Goal: Transaction & Acquisition: Purchase product/service

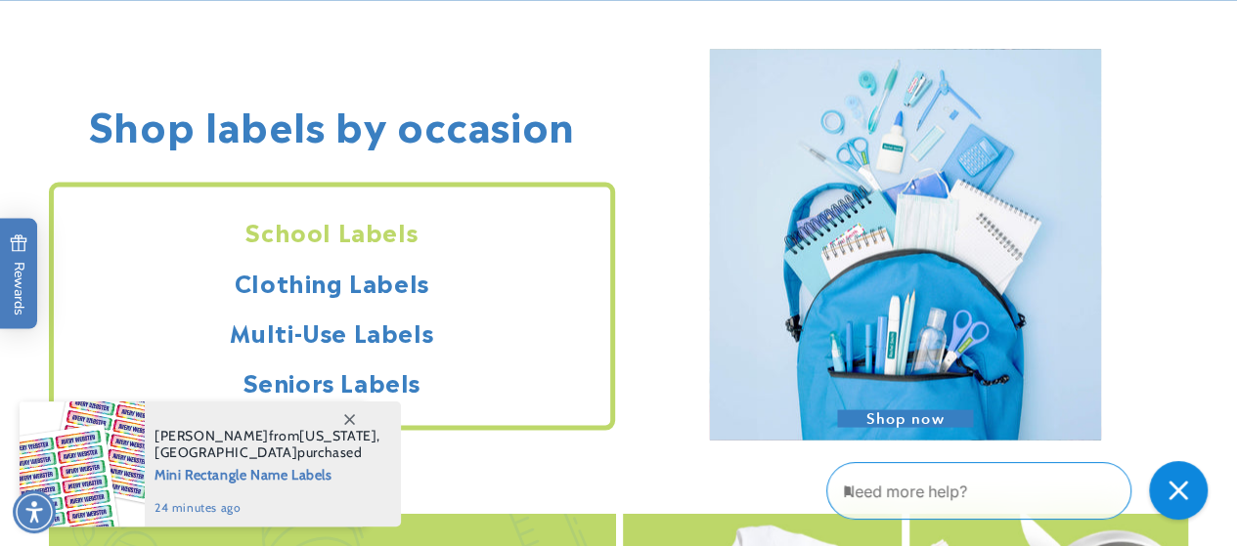
scroll to position [1682, 0]
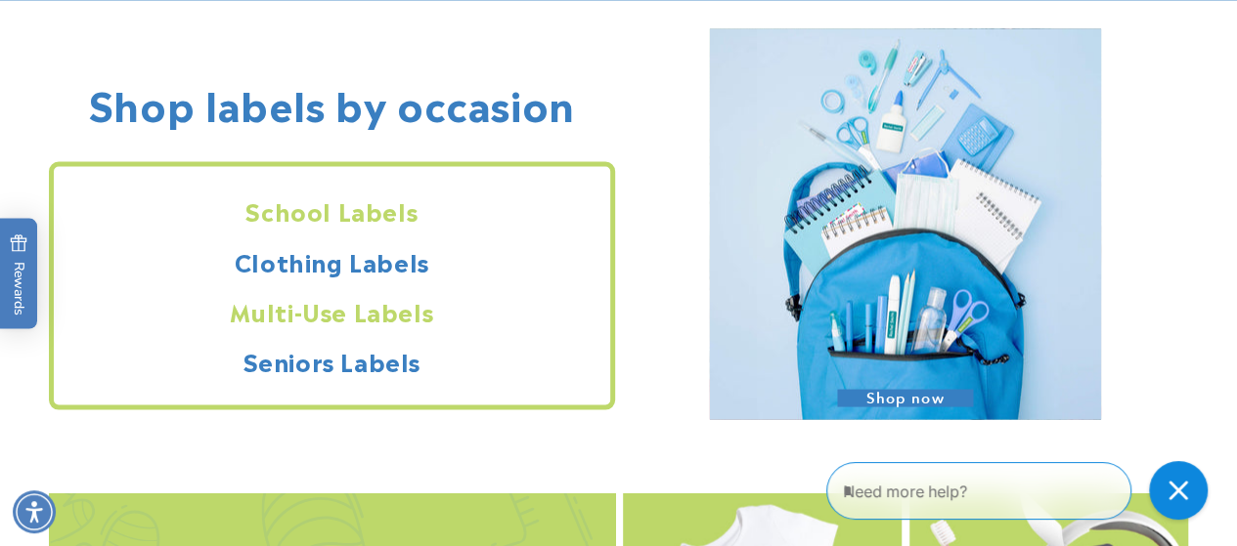
click at [297, 314] on h2 "Multi-Use Labels" at bounding box center [332, 310] width 556 height 30
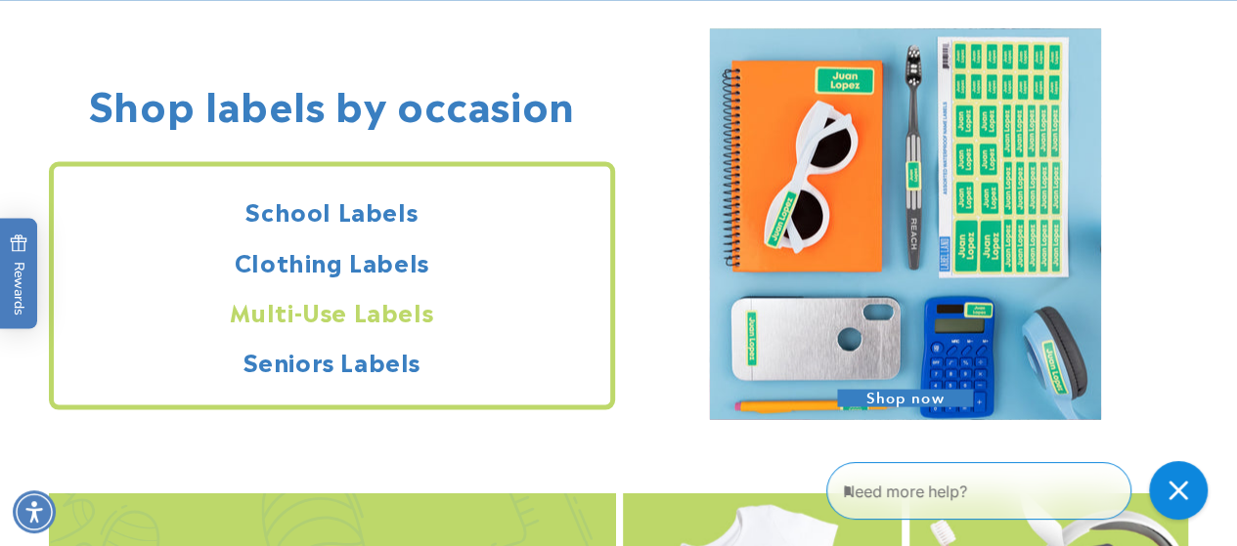
click at [297, 314] on h2 "Multi-Use Labels" at bounding box center [332, 310] width 556 height 30
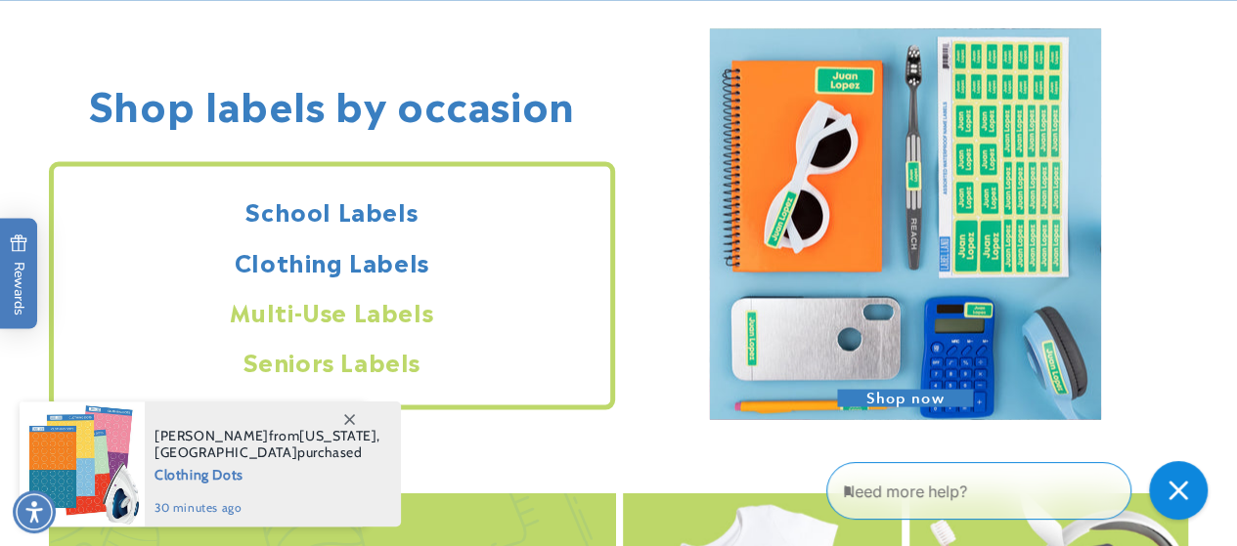
click at [306, 361] on h2 "Seniors Labels" at bounding box center [332, 360] width 556 height 30
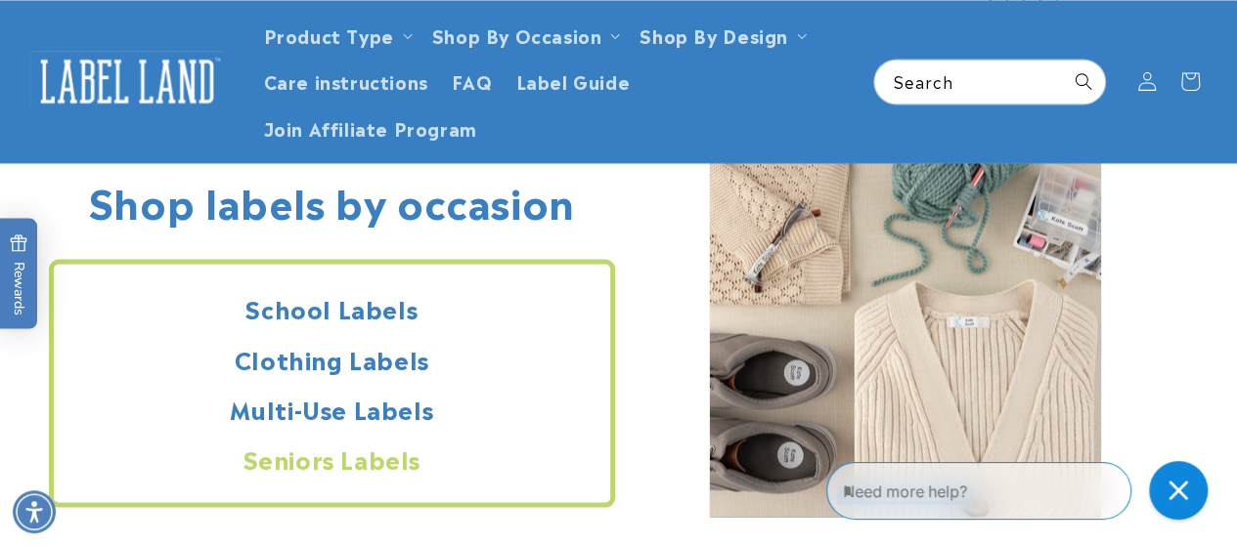
scroll to position [1564, 0]
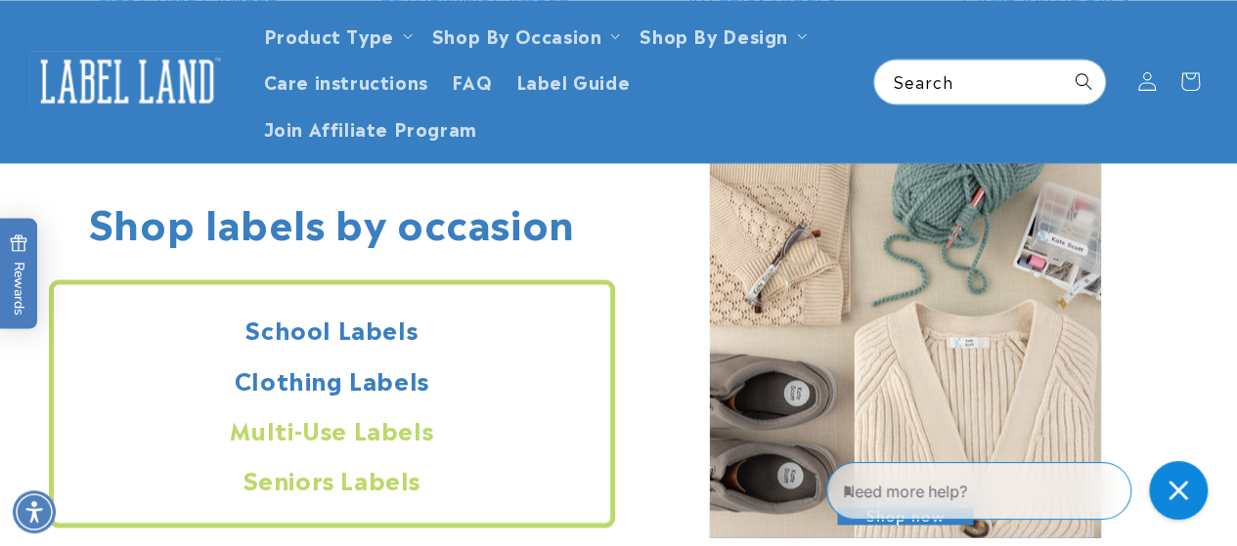
click at [414, 423] on h2 "Multi-Use Labels" at bounding box center [332, 428] width 556 height 30
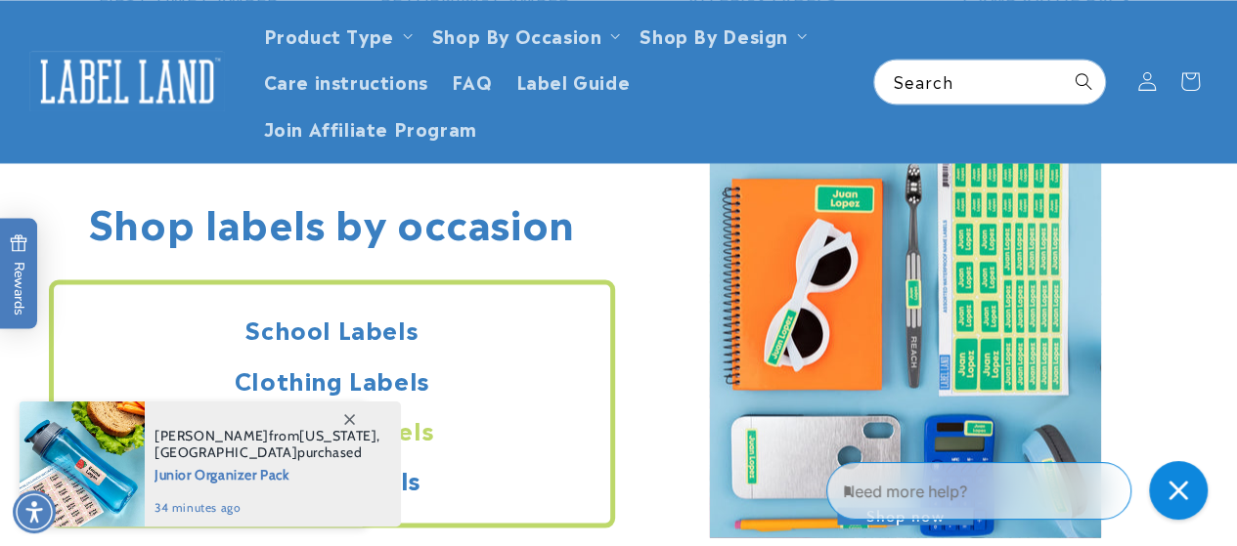
click at [256, 469] on span "Junior Organizer Pack" at bounding box center [267, 473] width 226 height 24
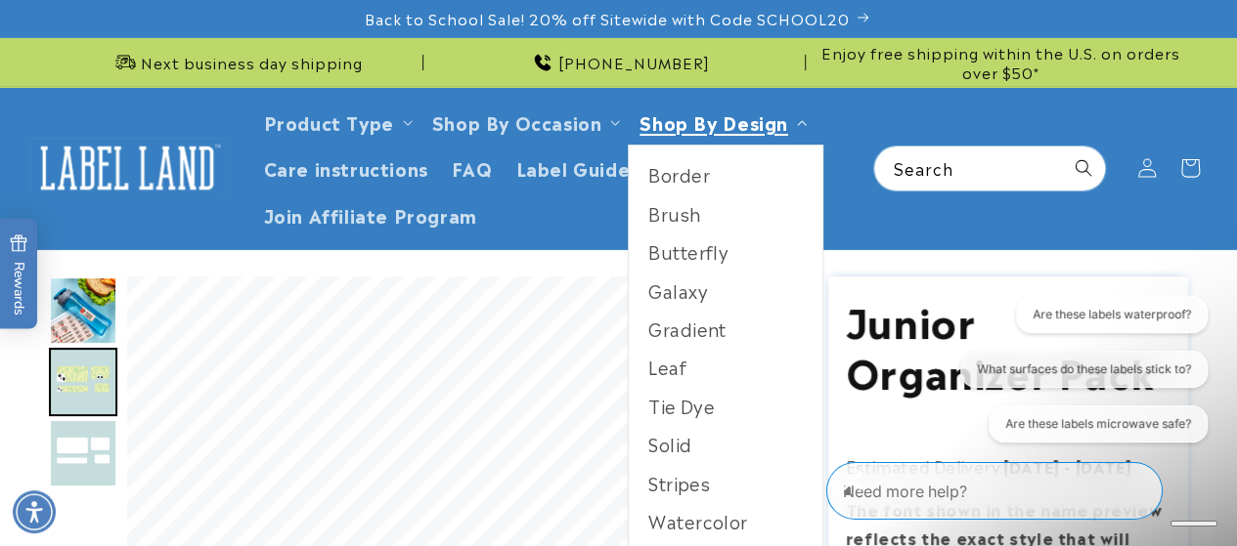
click at [698, 122] on link "Shop By Design" at bounding box center [713, 122] width 148 height 26
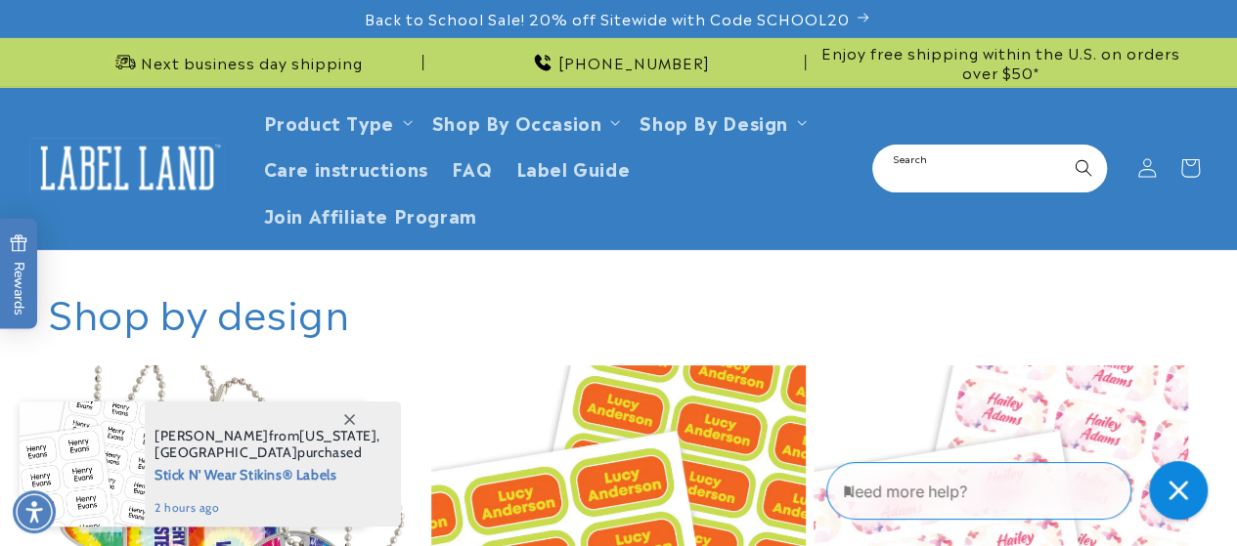
click at [942, 185] on input "Search" at bounding box center [989, 169] width 231 height 44
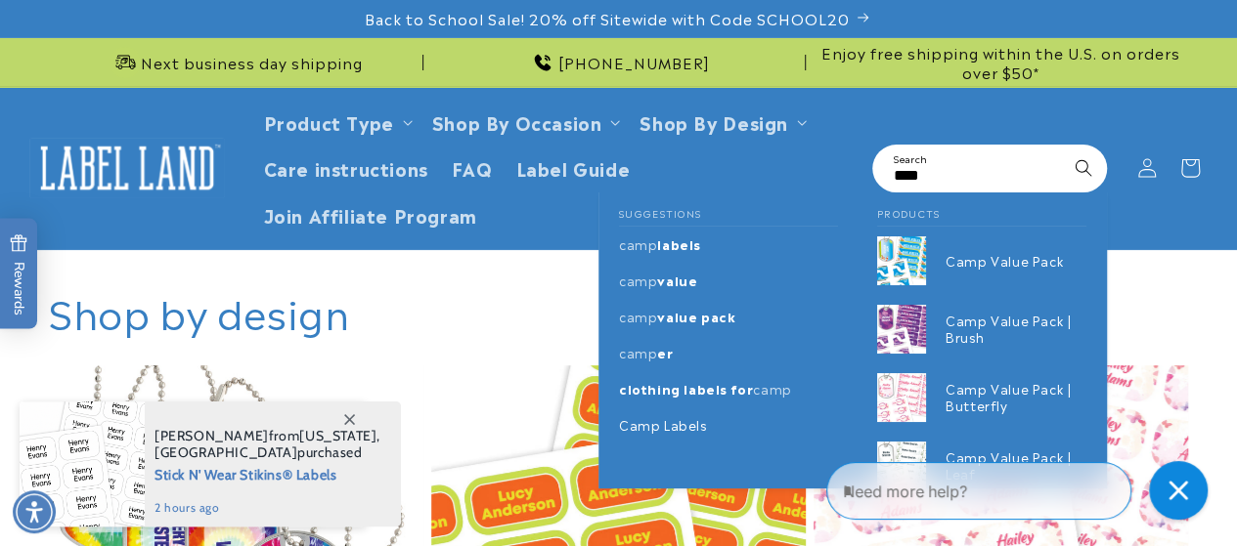
type input "****"
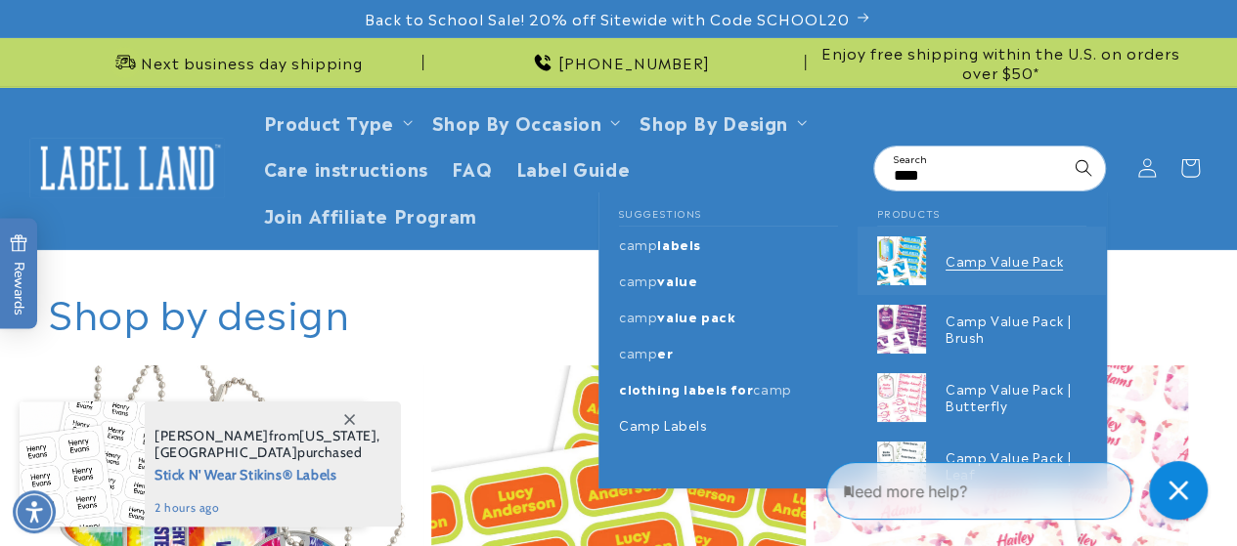
click at [1015, 262] on p "Camp Value Pack" at bounding box center [1015, 261] width 141 height 17
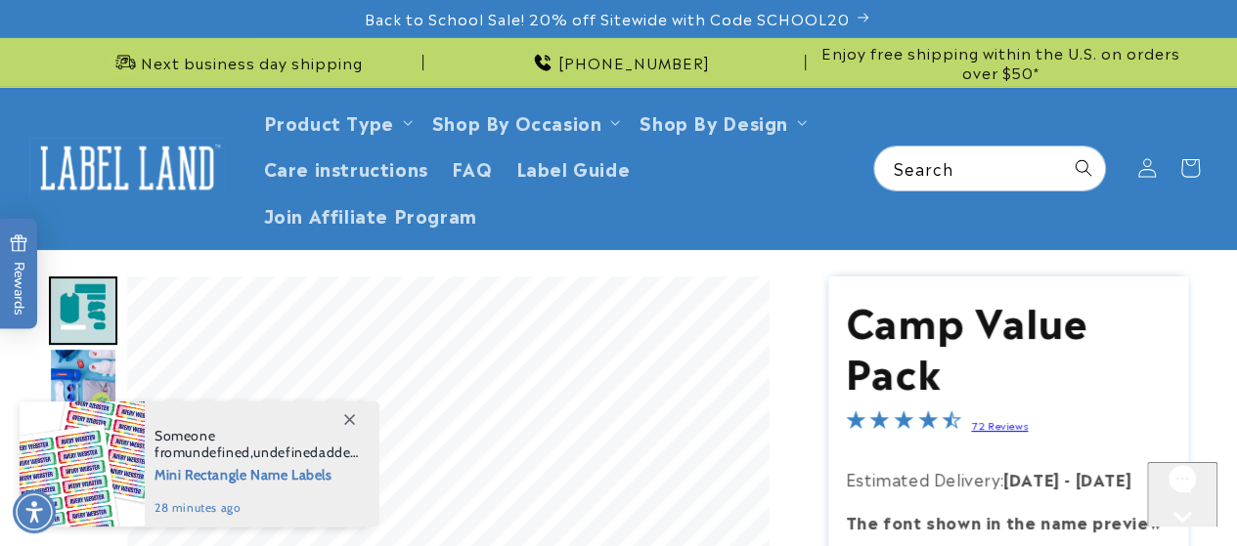
click at [350, 418] on icon at bounding box center [349, 419] width 11 height 11
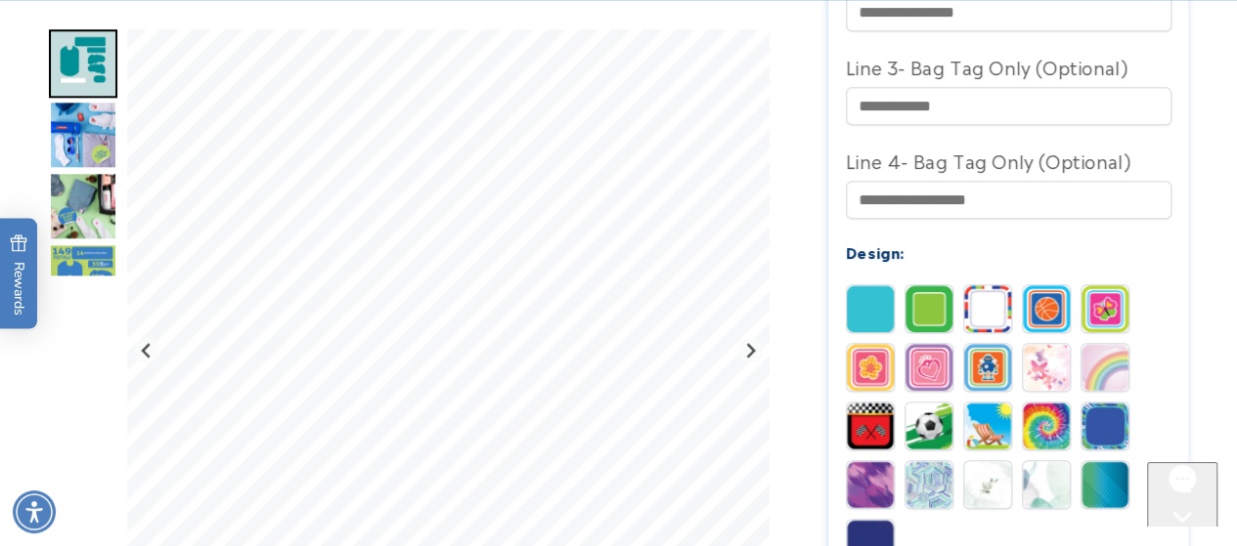
scroll to position [919, 0]
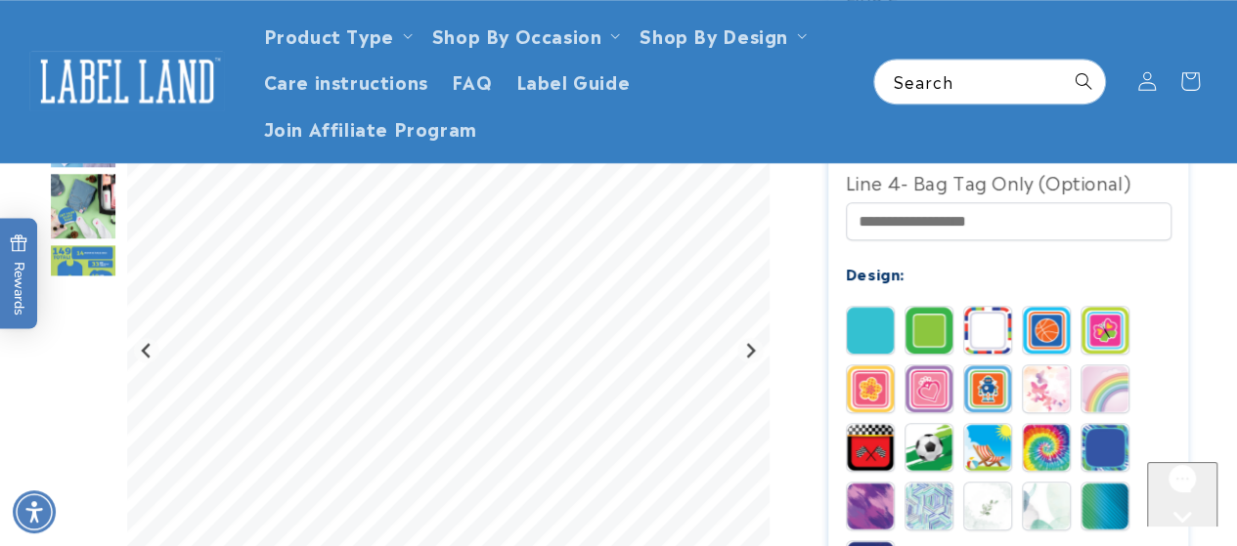
click at [1034, 331] on img at bounding box center [1045, 330] width 47 height 47
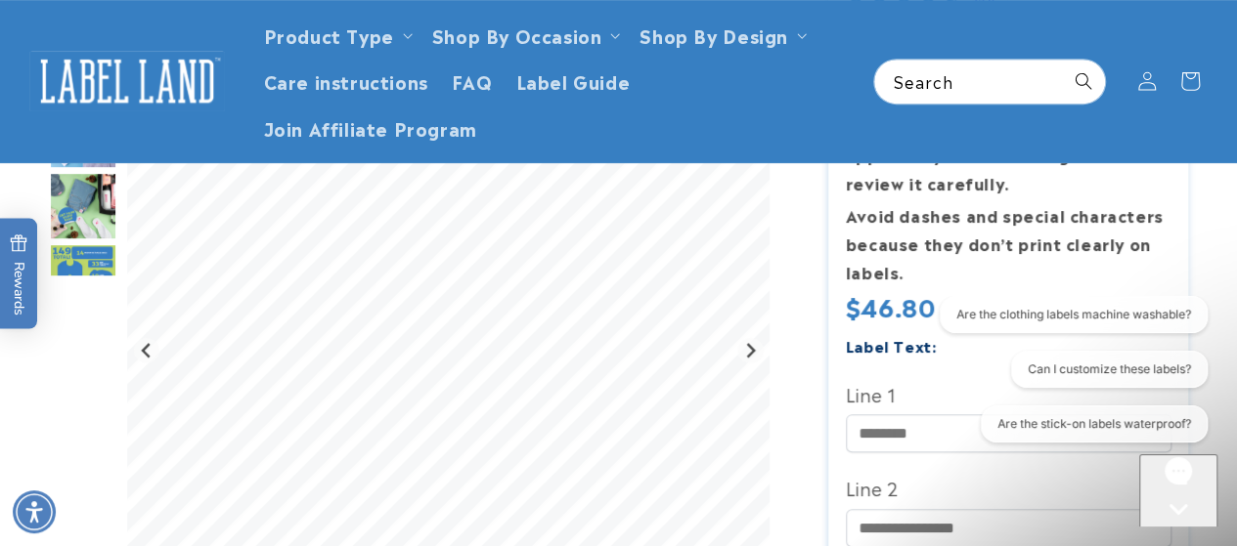
scroll to position [413, 0]
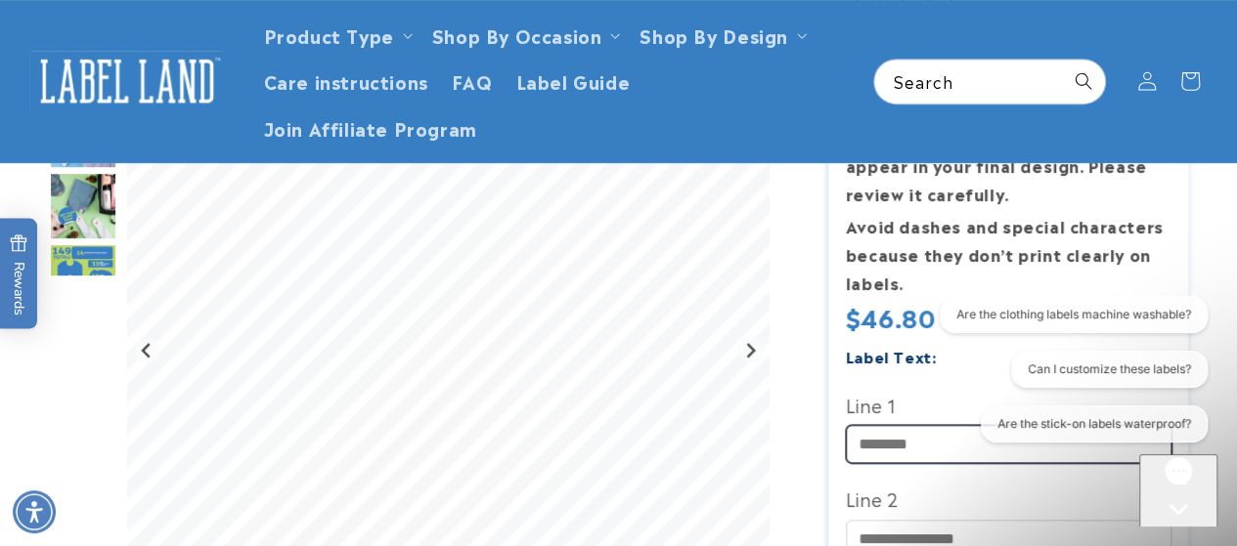
click at [912, 451] on input "Line 1" at bounding box center [1009, 444] width 326 height 38
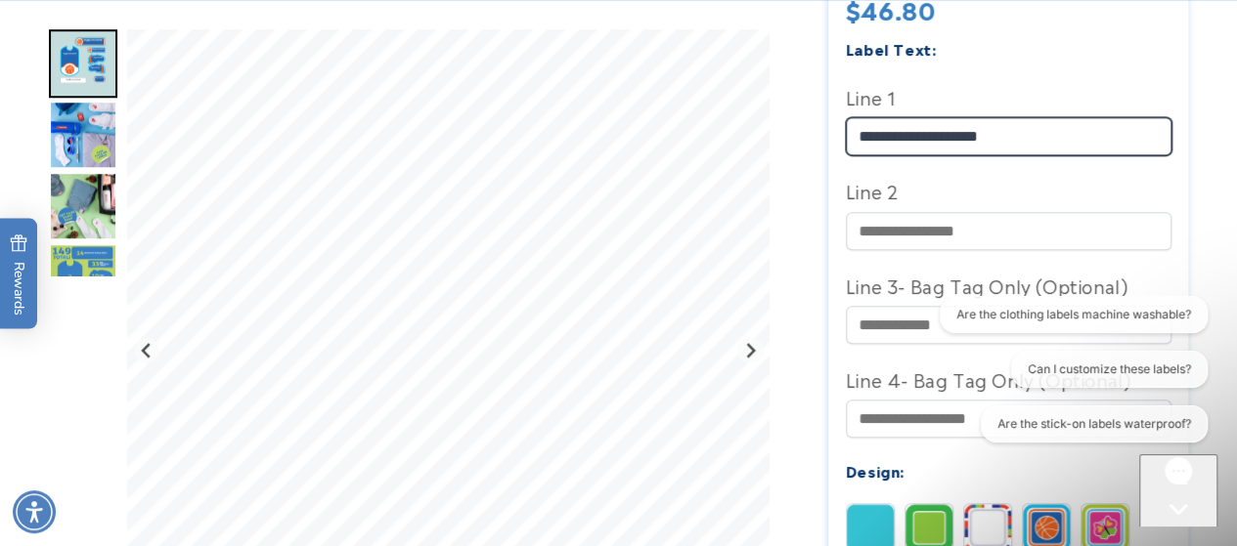
scroll to position [726, 0]
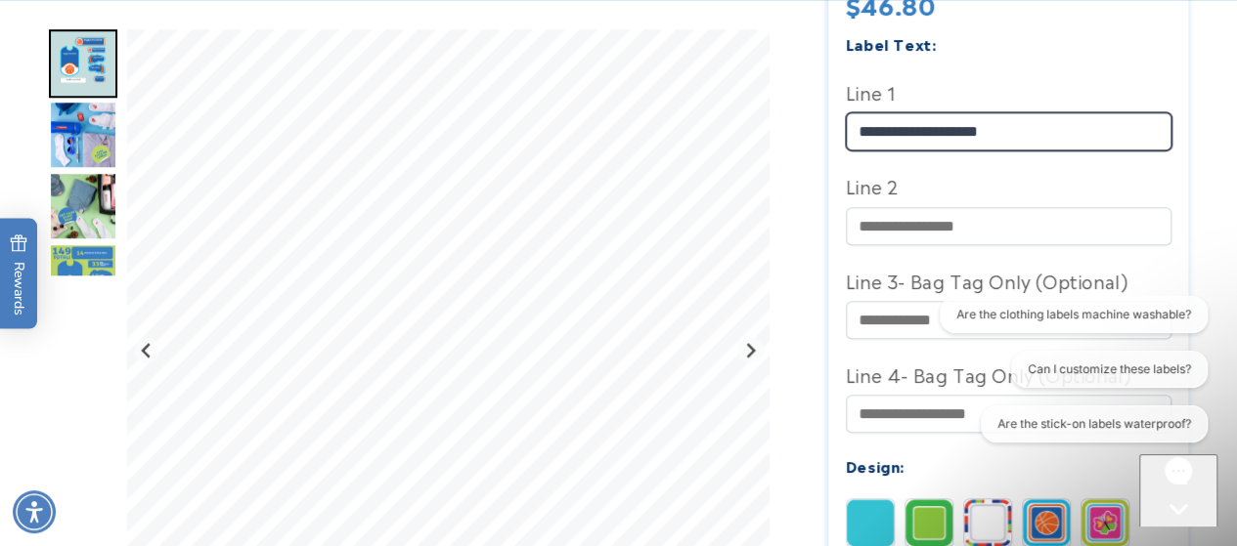
click at [1006, 133] on input "**********" at bounding box center [1009, 131] width 326 height 38
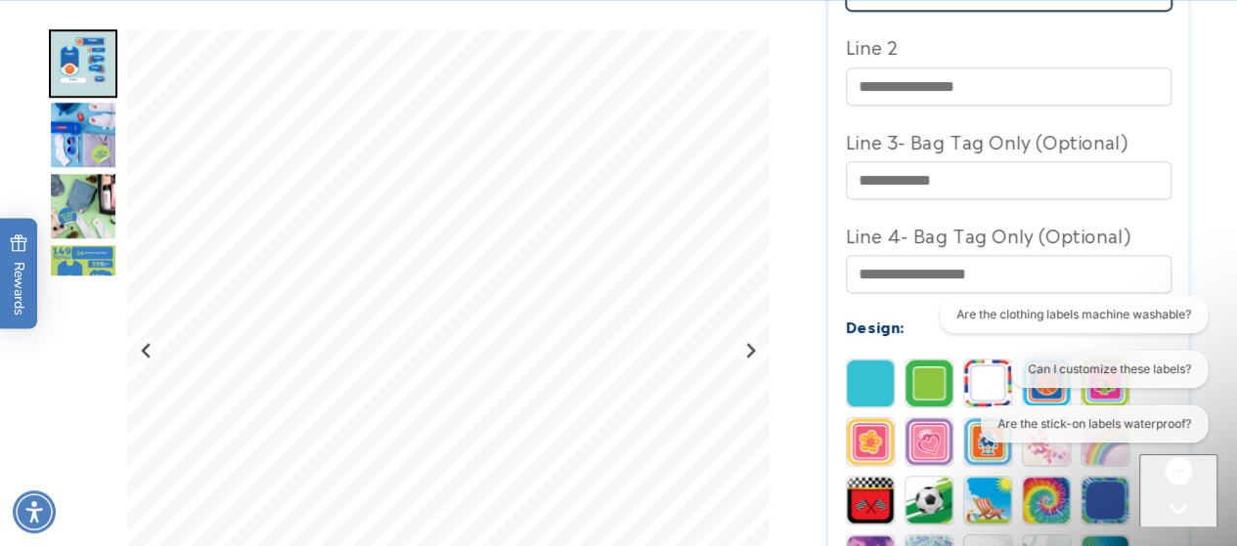
scroll to position [883, 0]
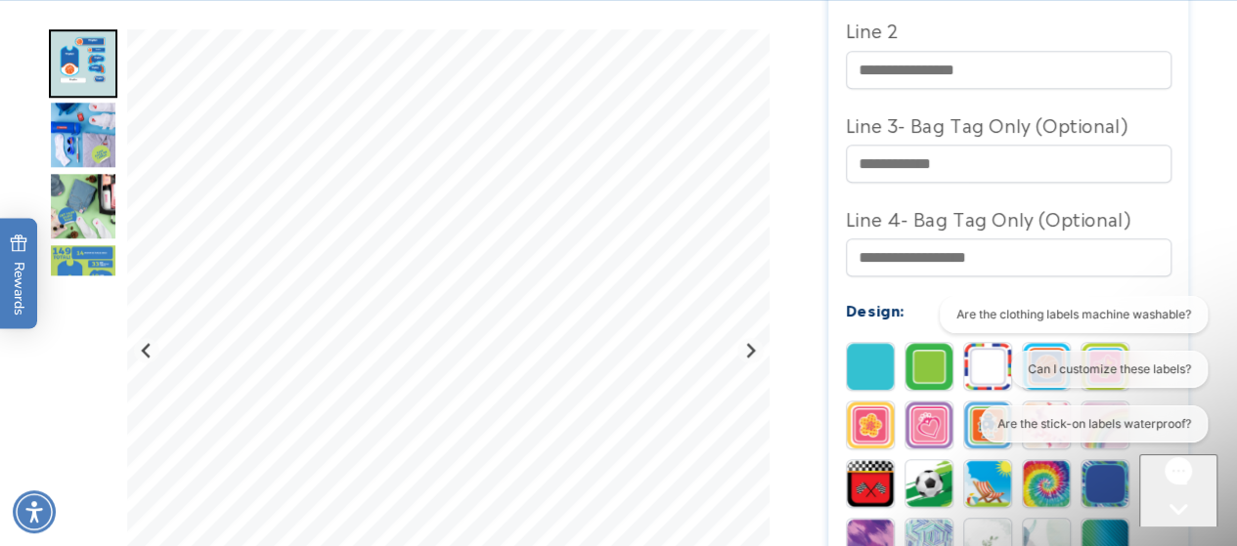
type input "********"
click at [94, 136] on img "Go to slide 3" at bounding box center [83, 135] width 68 height 68
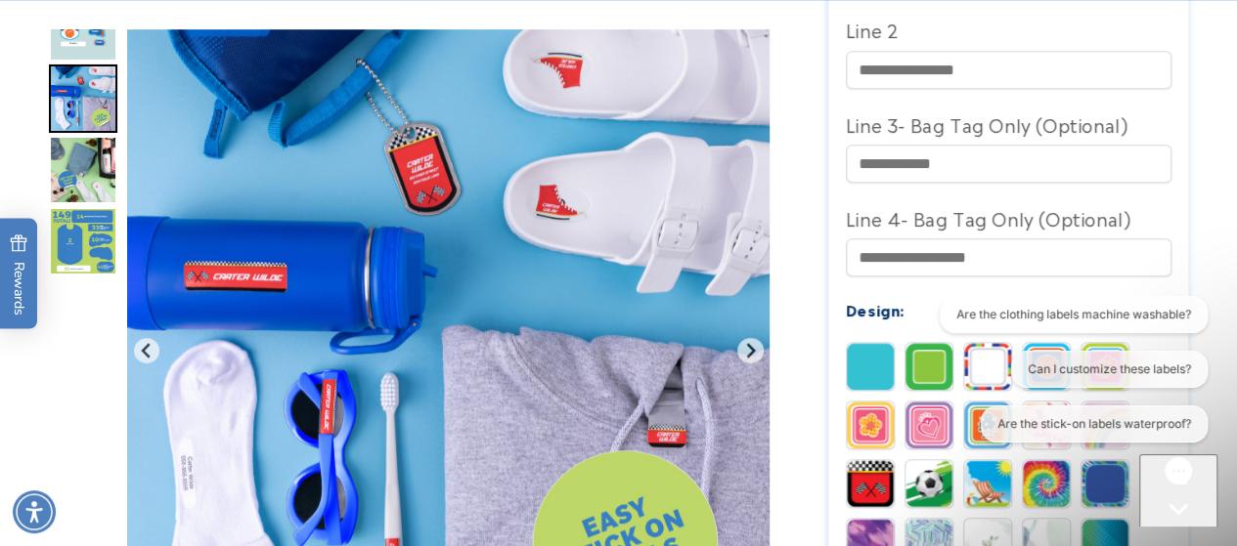
click at [82, 249] on img "Go to slide 5" at bounding box center [83, 241] width 68 height 68
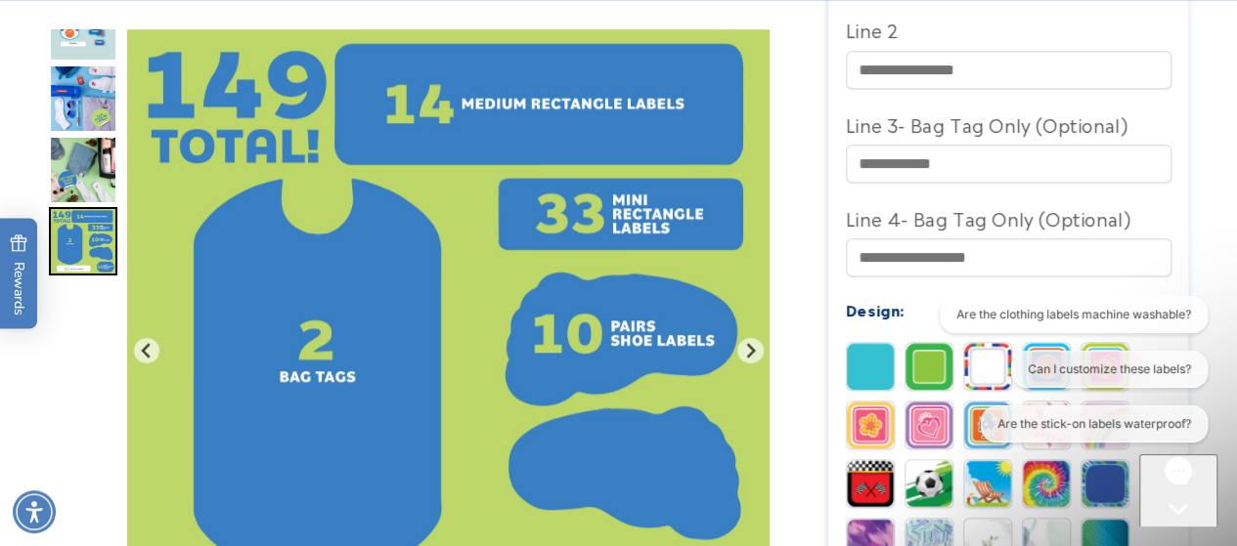
click at [86, 183] on img "Go to slide 4" at bounding box center [83, 170] width 68 height 68
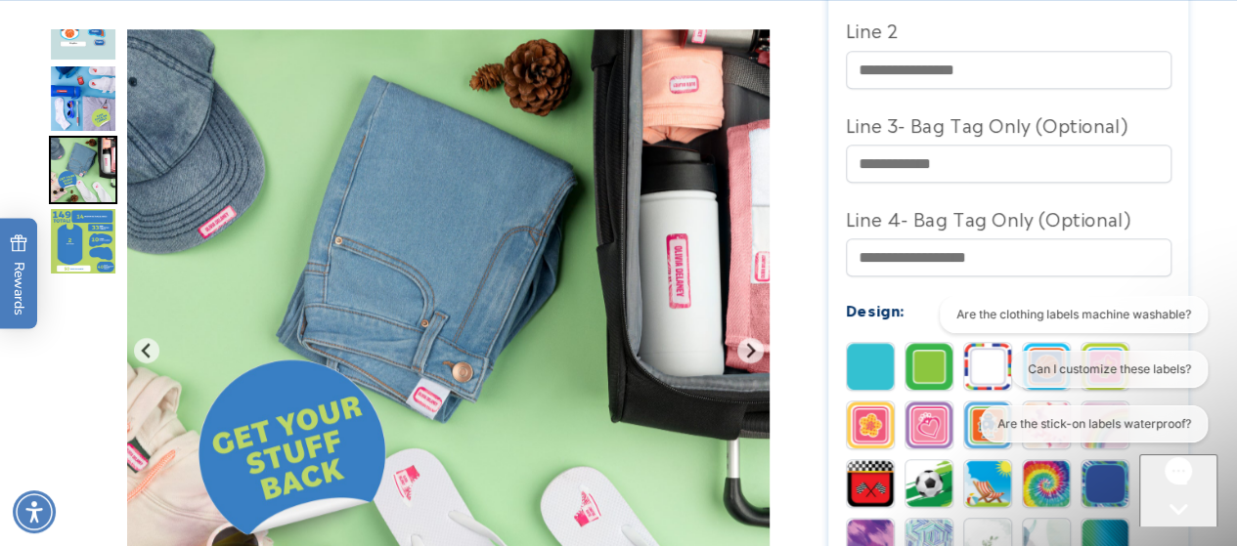
click at [102, 79] on img "Go to slide 3" at bounding box center [83, 99] width 68 height 68
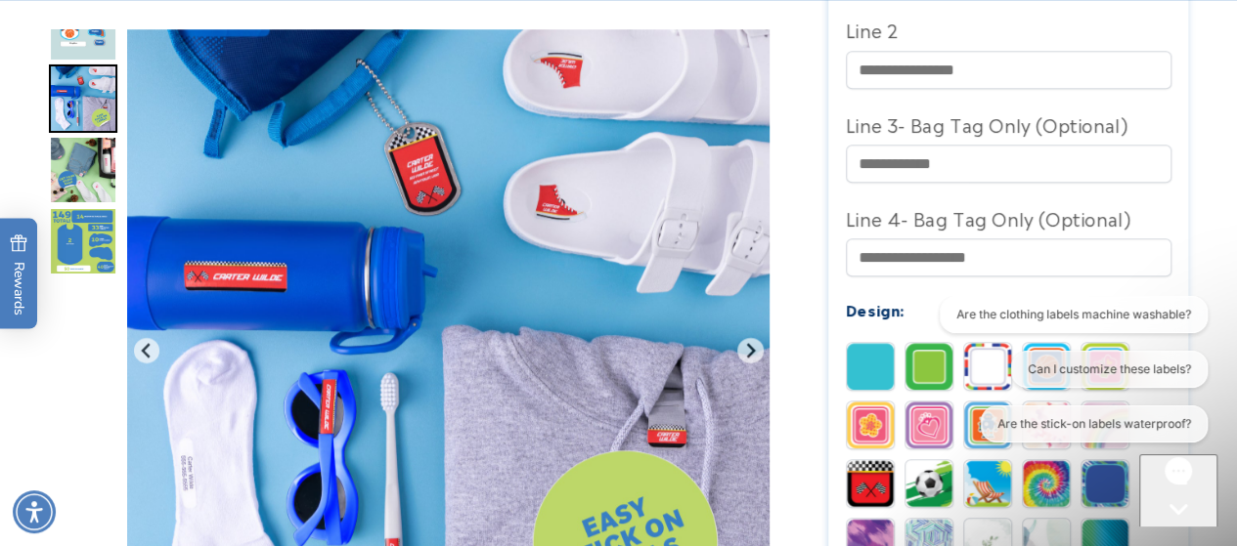
click at [94, 39] on img "Go to slide 2" at bounding box center [83, 27] width 68 height 68
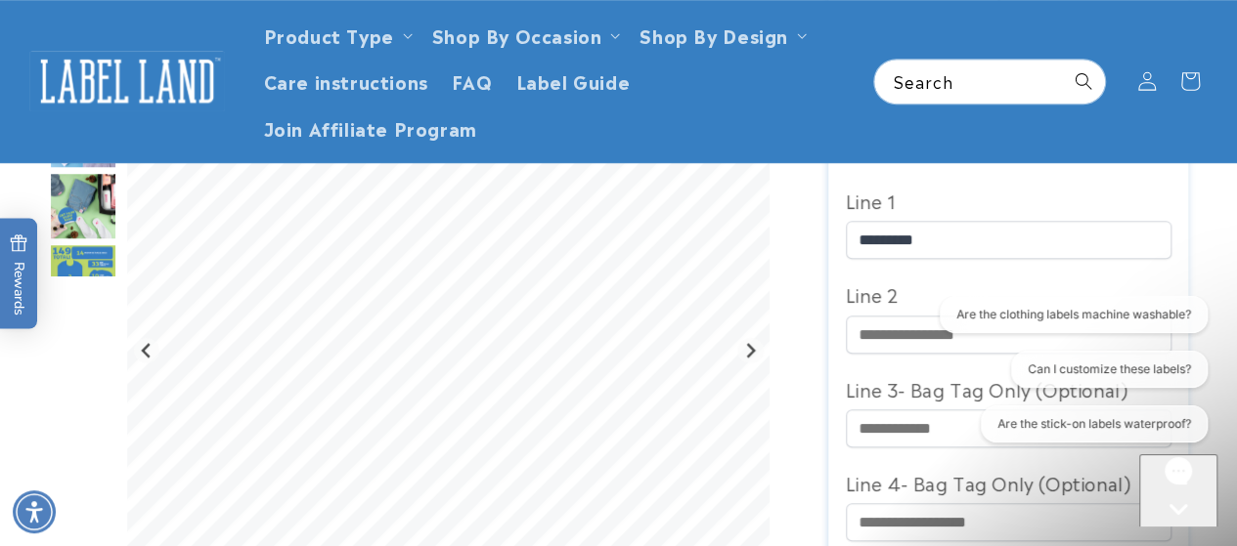
scroll to position [609, 0]
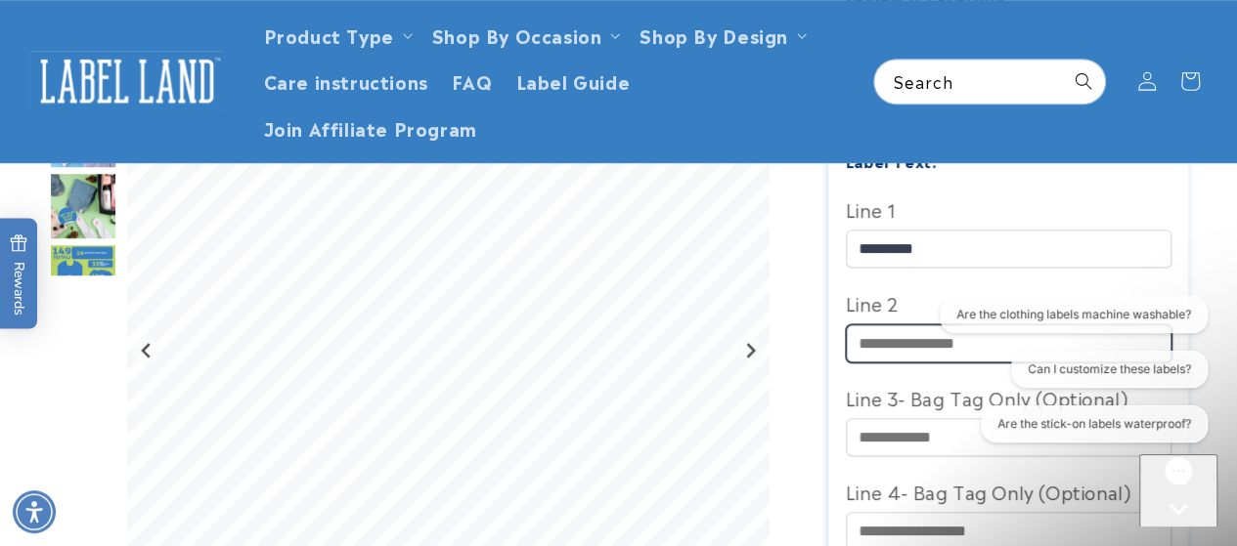
click at [896, 345] on input "Line 2" at bounding box center [1009, 344] width 326 height 38
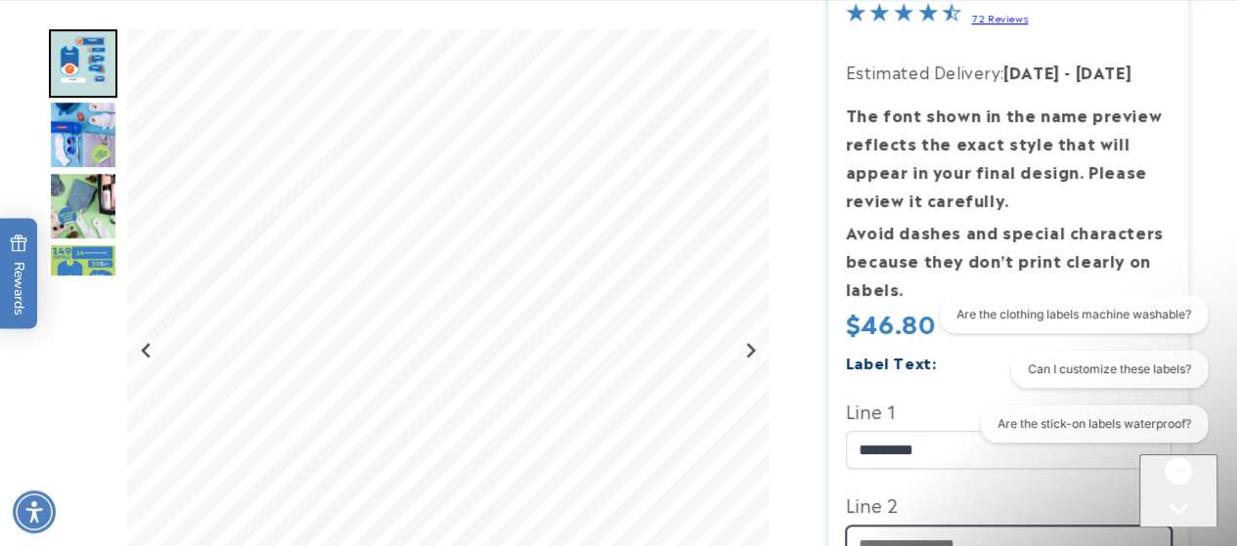
scroll to position [413, 0]
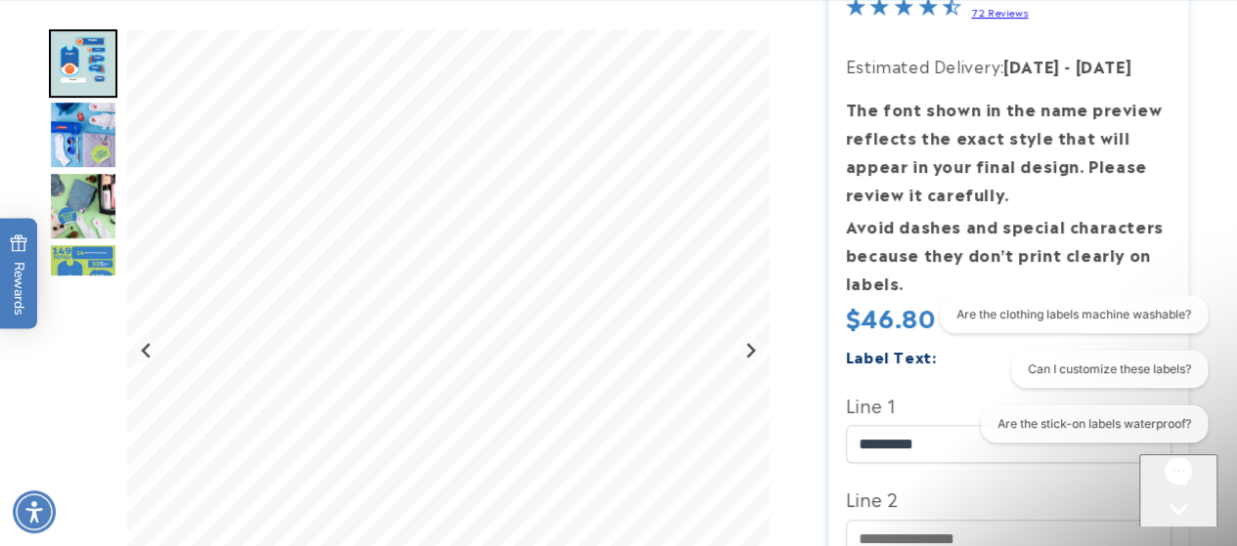
click at [84, 202] on img "Go to slide 4" at bounding box center [83, 206] width 68 height 68
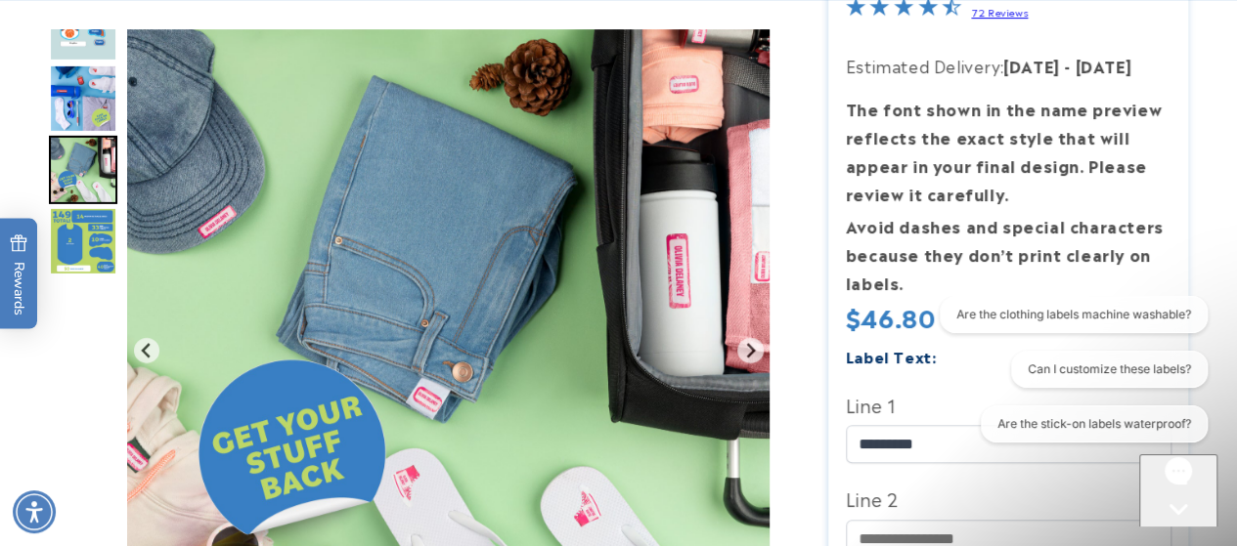
click at [82, 156] on img "Go to slide 4" at bounding box center [83, 170] width 68 height 68
click at [86, 93] on img "Go to slide 3" at bounding box center [83, 99] width 68 height 68
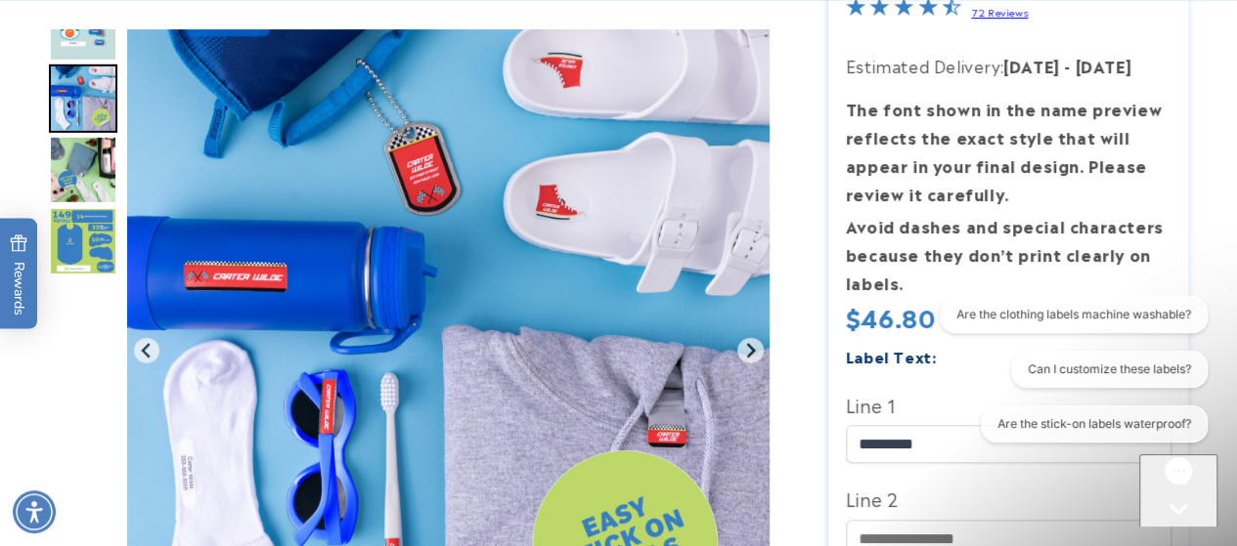
click at [86, 93] on img "Go to slide 3" at bounding box center [83, 99] width 68 height 68
click at [1140, 366] on button "Can I customize these labels?" at bounding box center [1109, 369] width 196 height 37
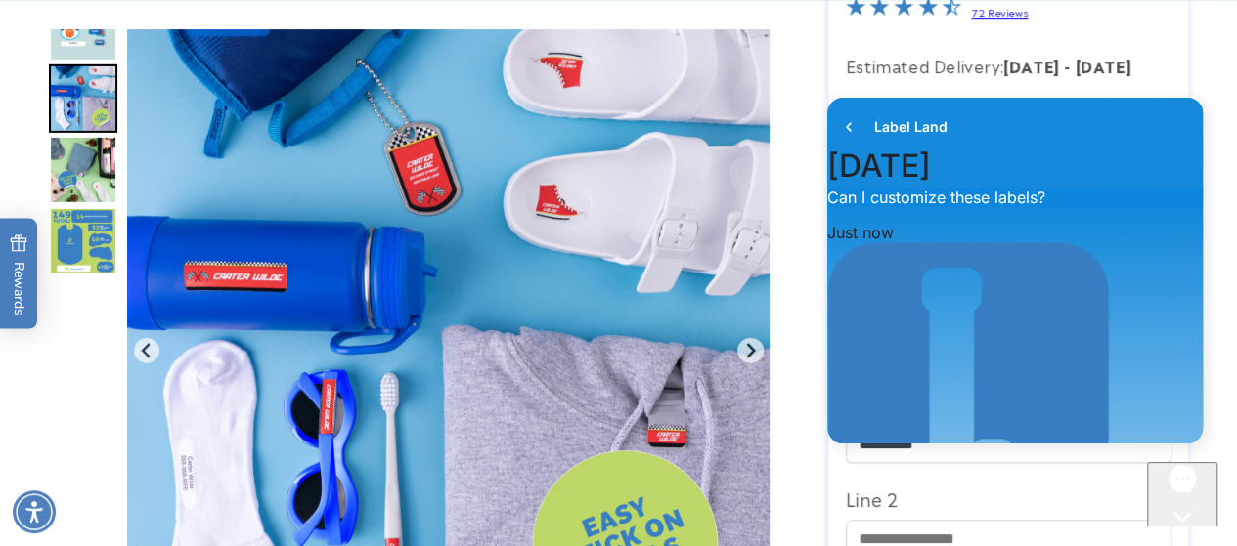
scroll to position [84, 0]
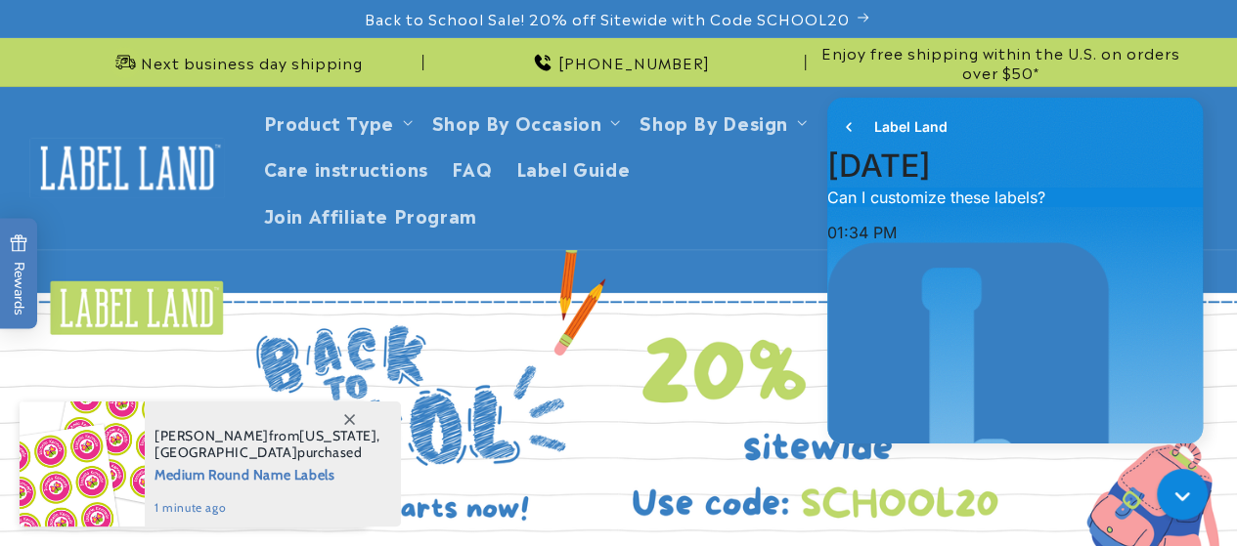
scroll to position [313, 0]
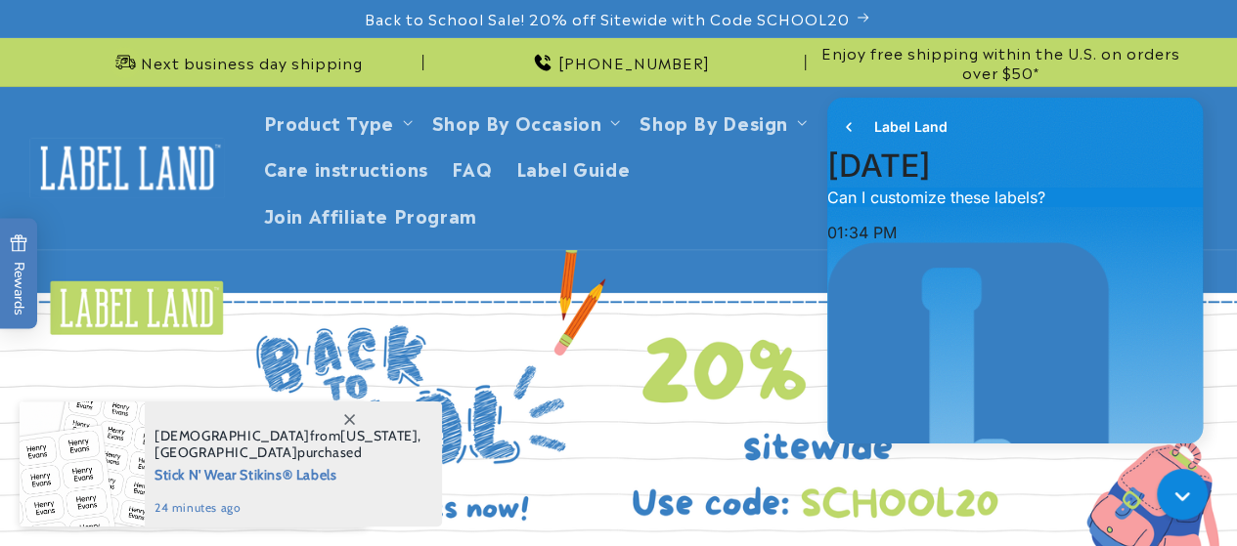
click at [459, 443] on link "Open this option" at bounding box center [618, 404] width 1237 height 309
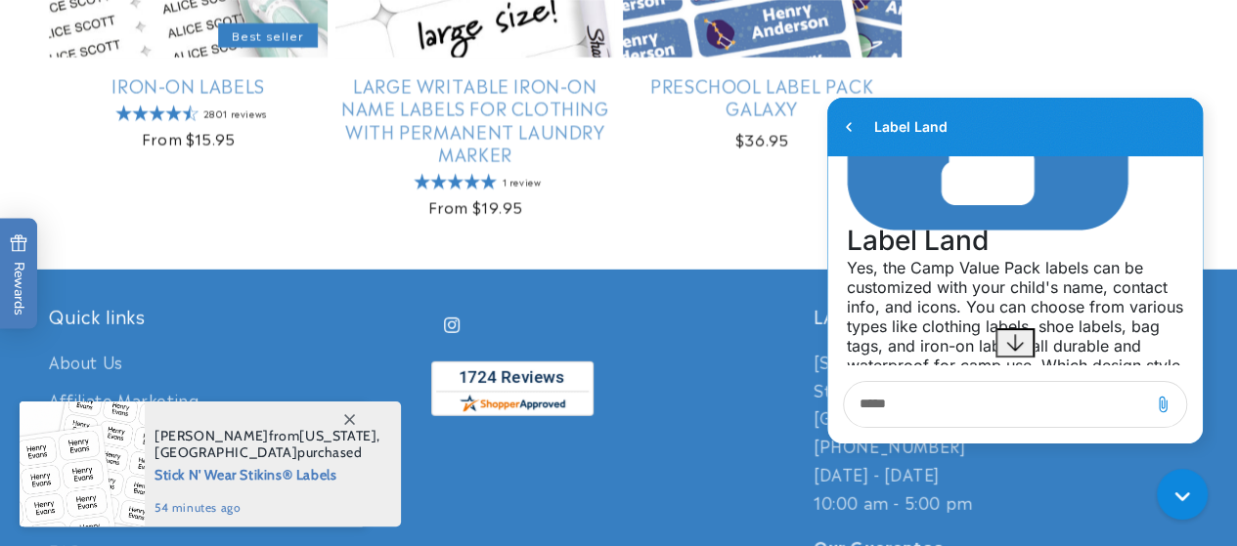
scroll to position [2713, 0]
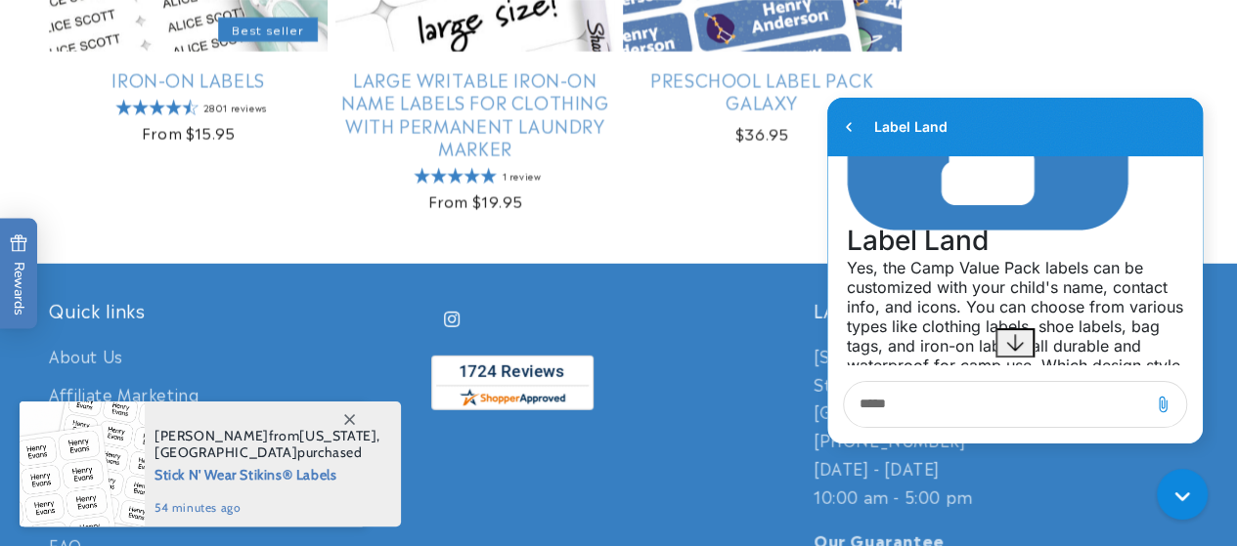
drag, startPoint x: 1246, startPoint y: 64, endPoint x: 343, endPoint y: 283, distance: 929.6
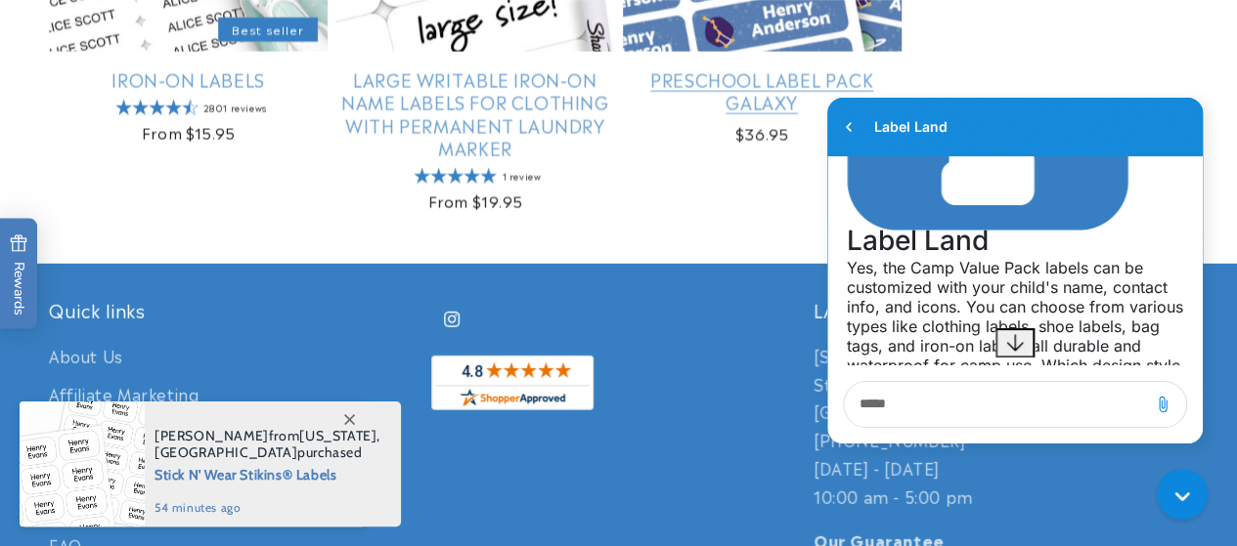
click at [784, 79] on link "Preschool Label Pack Galaxy" at bounding box center [762, 91] width 279 height 46
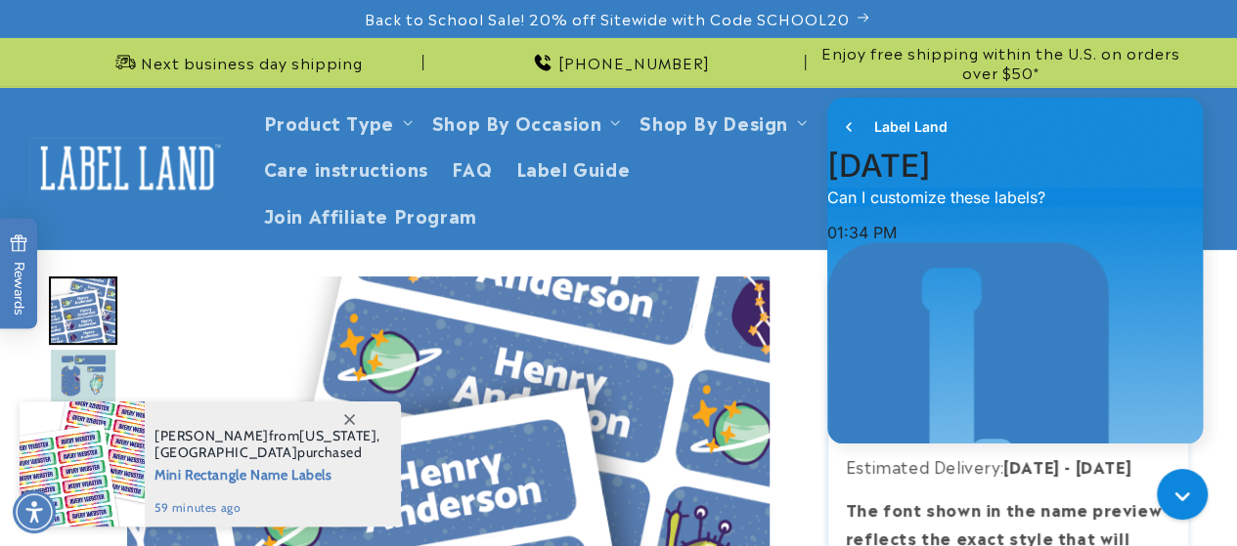
scroll to position [313, 0]
click at [851, 121] on icon "go to home page" at bounding box center [849, 126] width 20 height 23
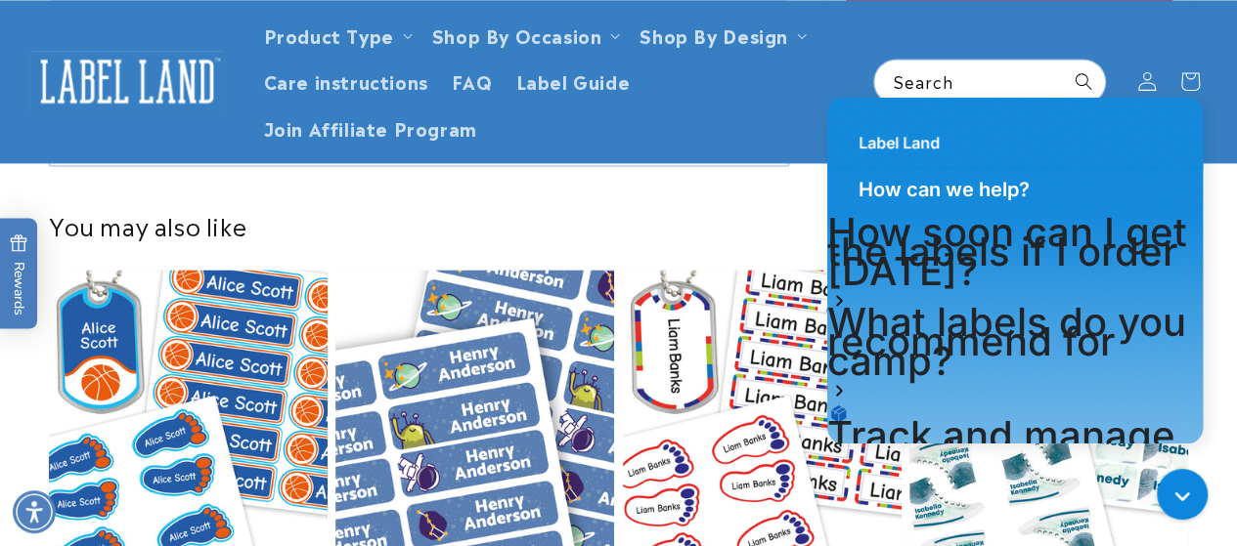
scroll to position [1524, 0]
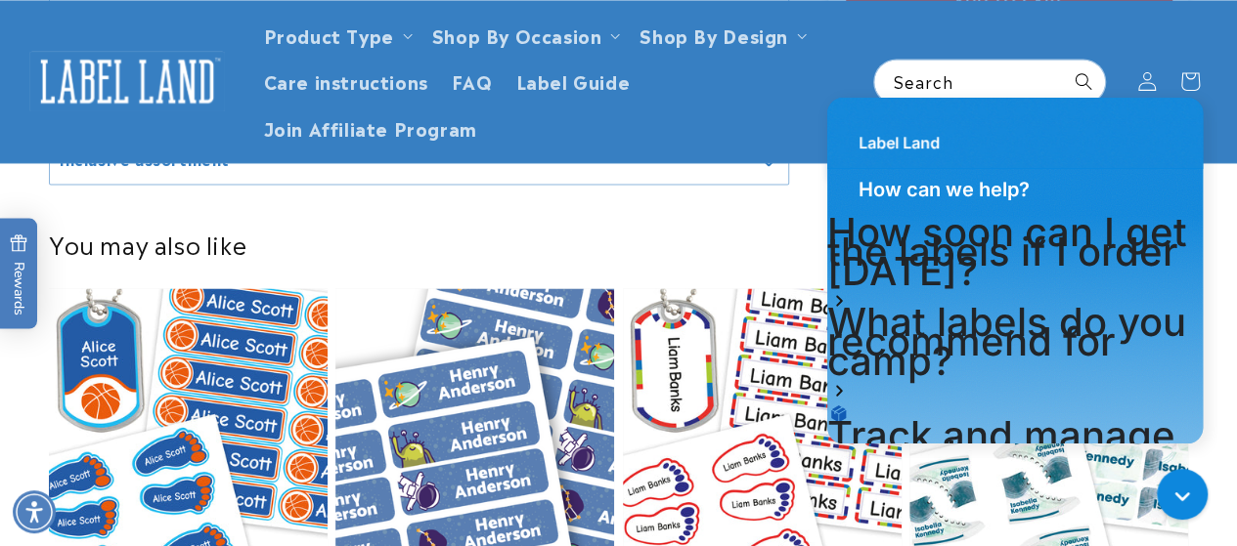
drag, startPoint x: 1245, startPoint y: 42, endPoint x: 370, endPoint y: 115, distance: 877.9
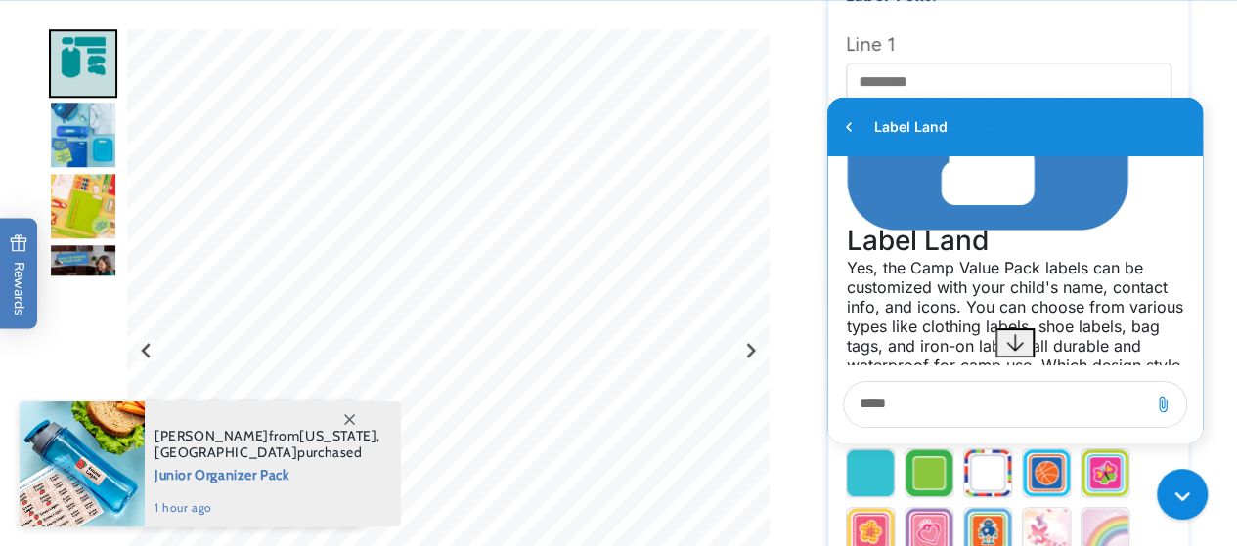
scroll to position [864, 0]
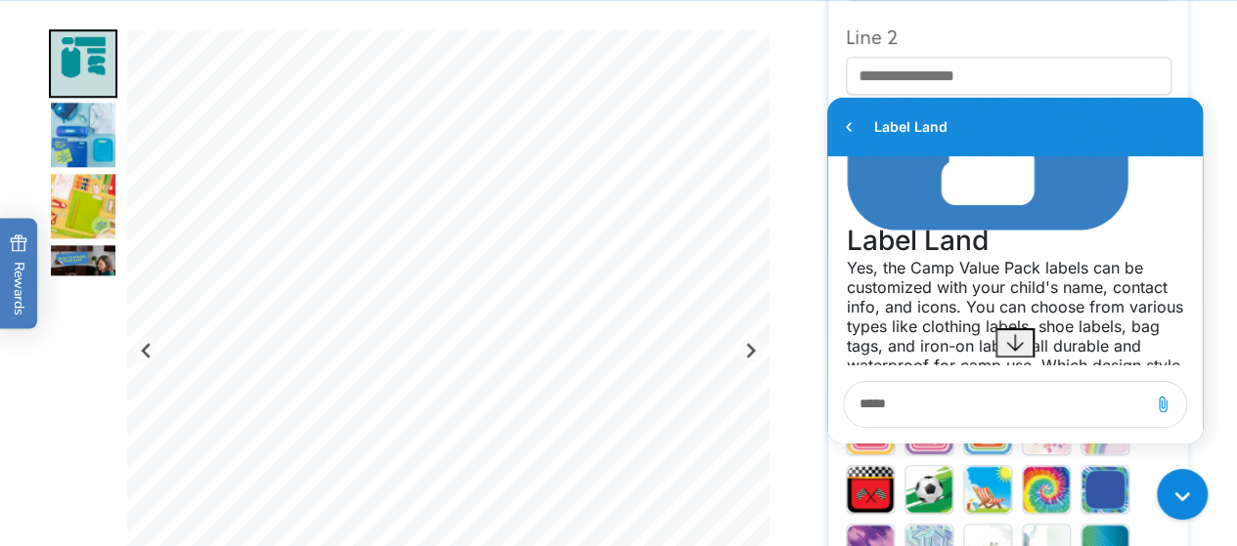
click at [1168, 122] on div "Label Land" at bounding box center [1014, 127] width 375 height 59
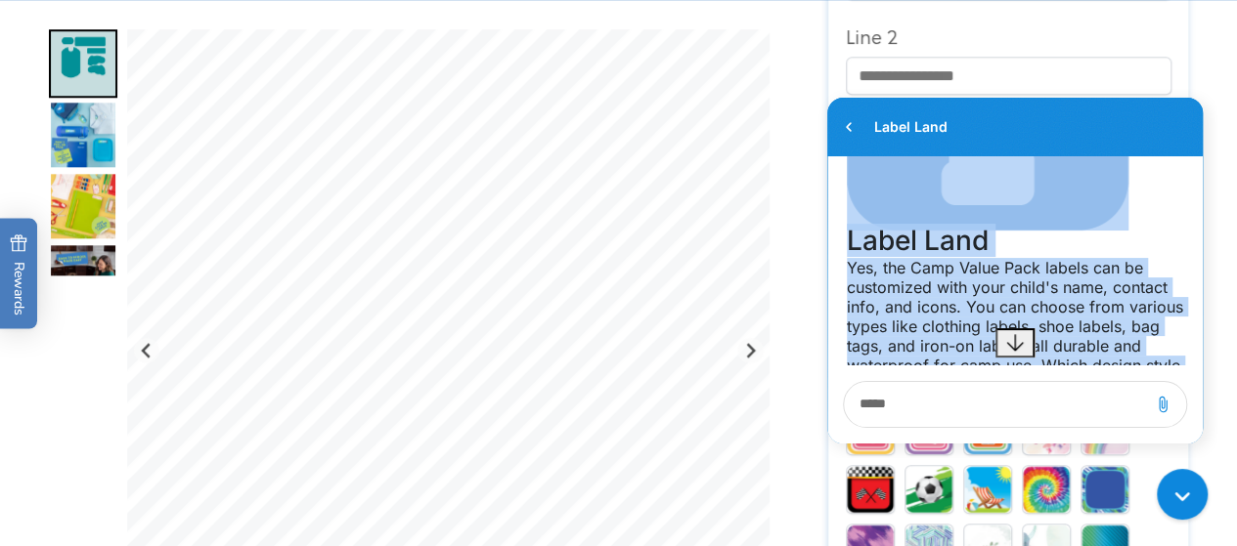
drag, startPoint x: 1166, startPoint y: 122, endPoint x: 1106, endPoint y: 212, distance: 108.4
click at [1106, 222] on div "Label Land History has been fetched August 26 1:34 PM. You said: Can I customiz…" at bounding box center [1014, 271] width 375 height 346
click at [1137, 127] on div "Label Land" at bounding box center [1014, 127] width 375 height 59
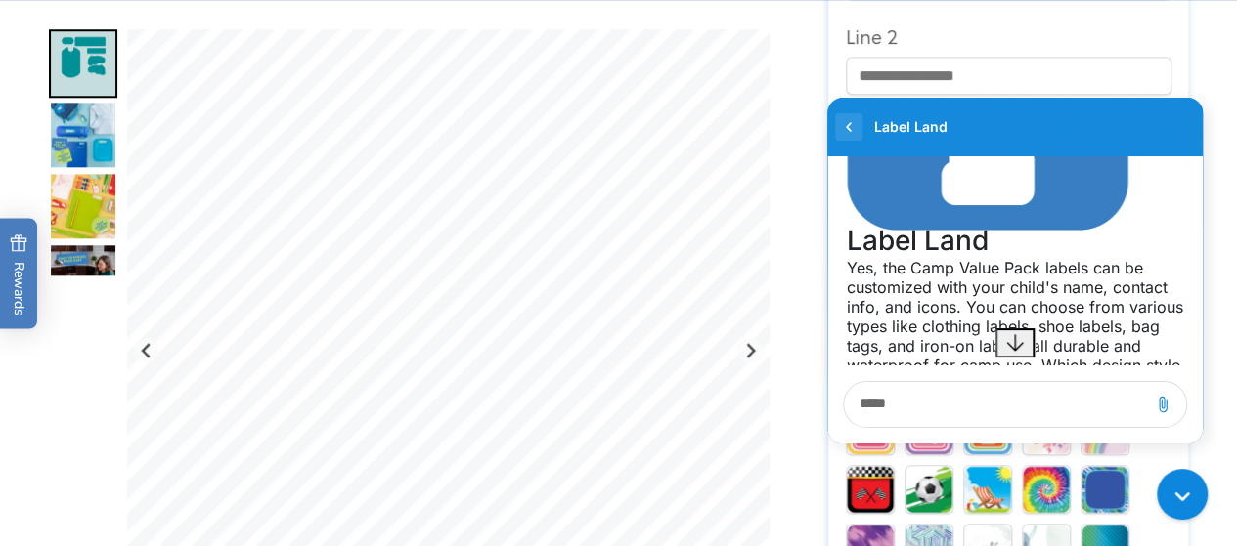
click at [839, 131] on icon "go to home page" at bounding box center [849, 126] width 20 height 23
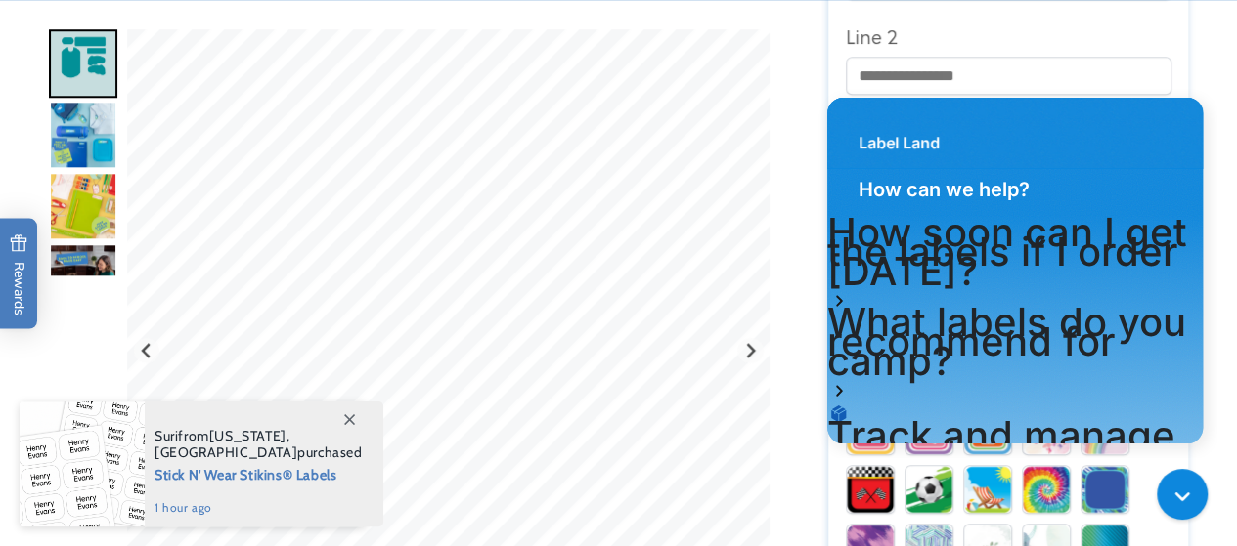
click at [352, 410] on span at bounding box center [348, 419] width 35 height 35
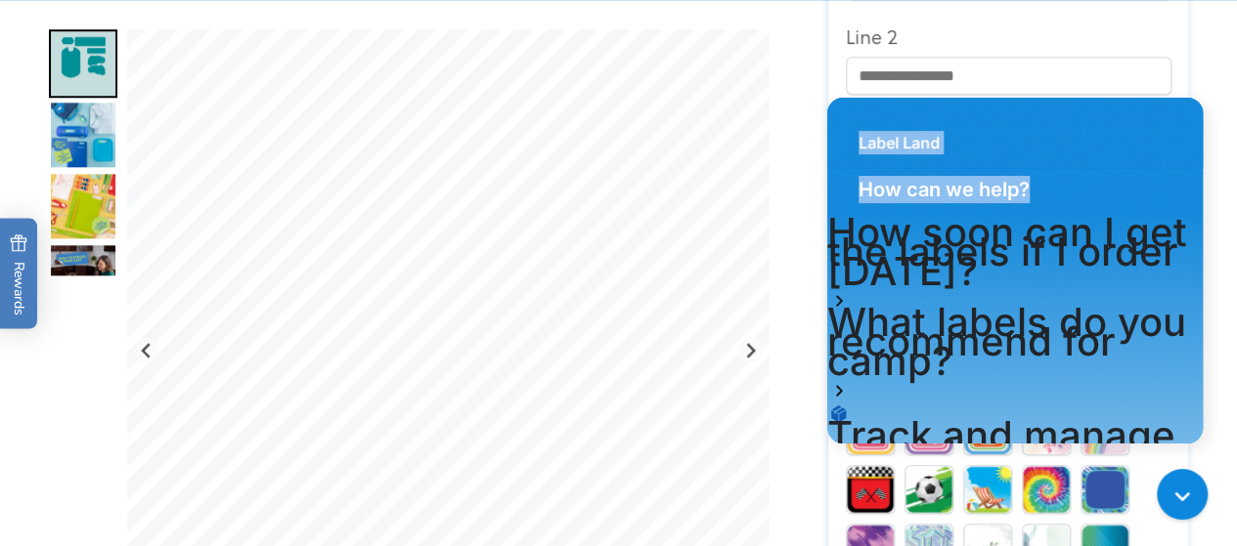
drag, startPoint x: 1133, startPoint y: 188, endPoint x: 1146, endPoint y: 71, distance: 117.0
click at [1146, 88] on html "Label Land How can we help? How soon can I get the labels if I order today? Wha…" at bounding box center [1014, 273] width 405 height 370
click at [1154, 105] on div "Label Land" at bounding box center [1014, 133] width 375 height 70
drag, startPoint x: 1155, startPoint y: 106, endPoint x: 1194, endPoint y: 118, distance: 41.1
click at [1194, 118] on div "Label Land" at bounding box center [1014, 133] width 375 height 70
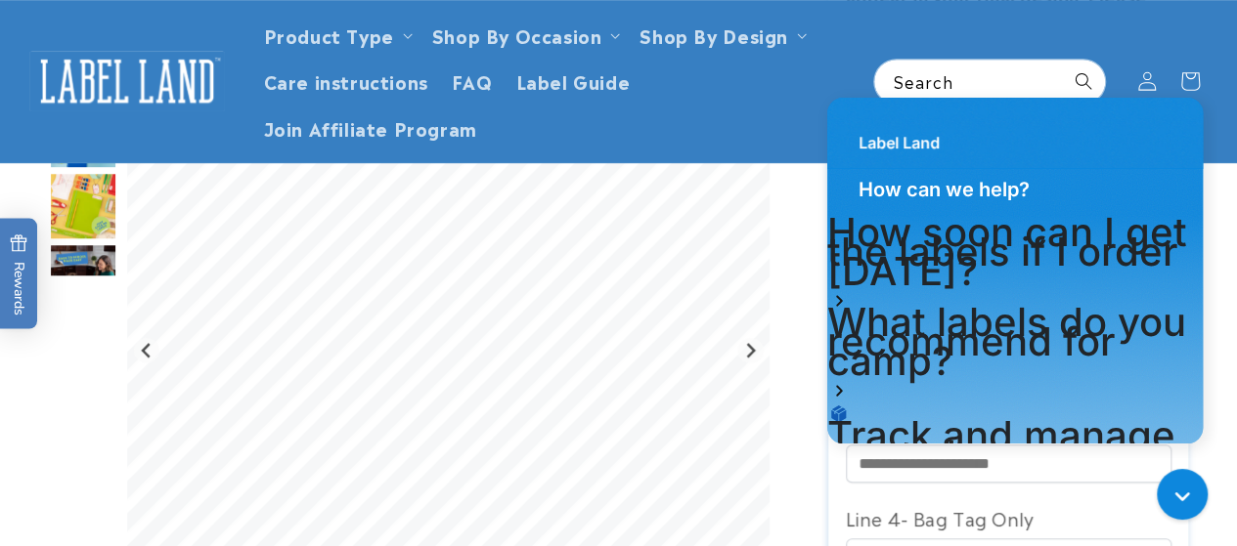
scroll to position [261, 0]
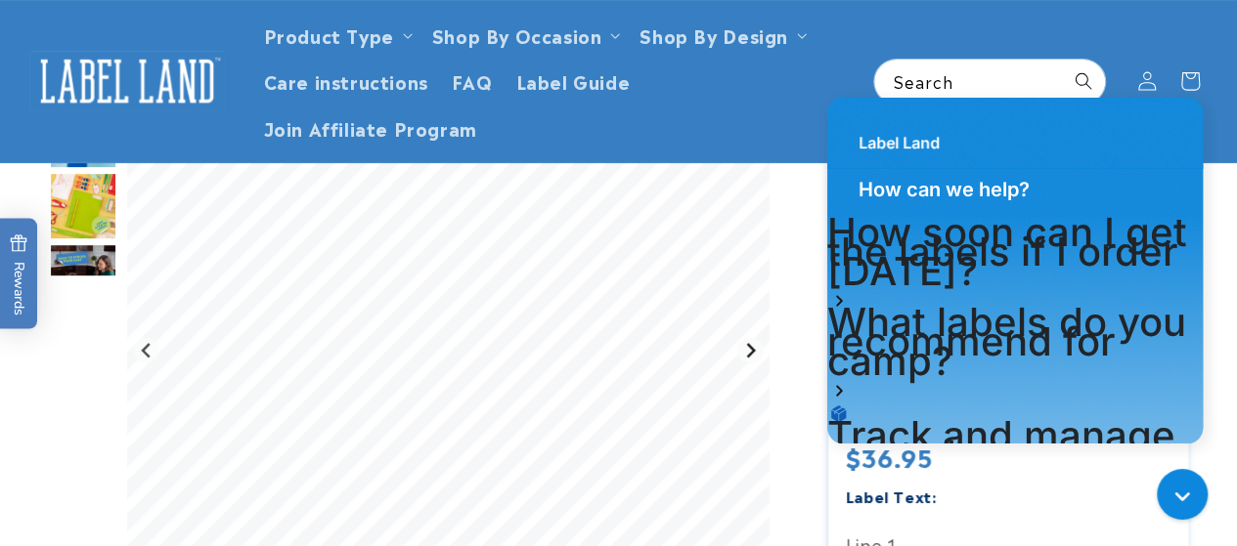
click at [748, 349] on icon "Next slide" at bounding box center [750, 351] width 16 height 16
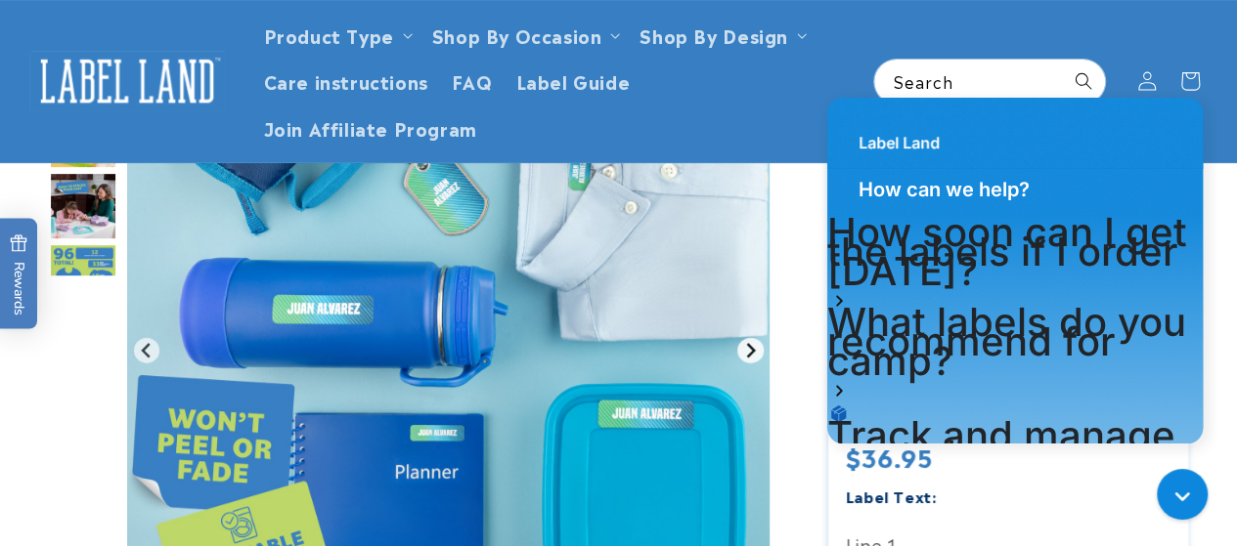
click at [748, 349] on icon "Next slide" at bounding box center [750, 351] width 16 height 16
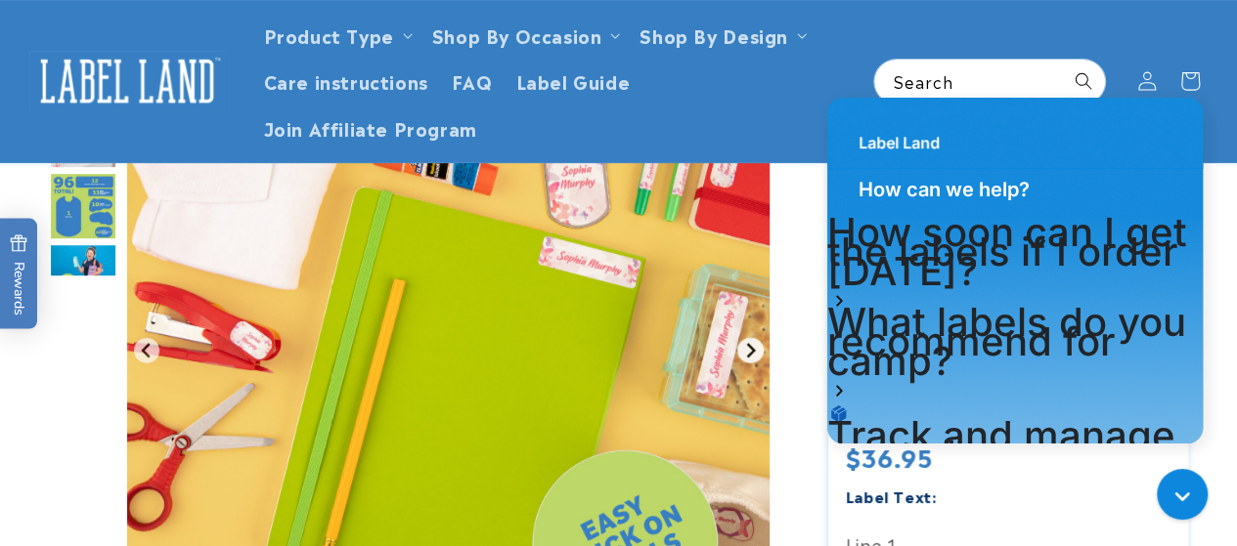
click at [748, 349] on icon "Next slide" at bounding box center [750, 351] width 16 height 16
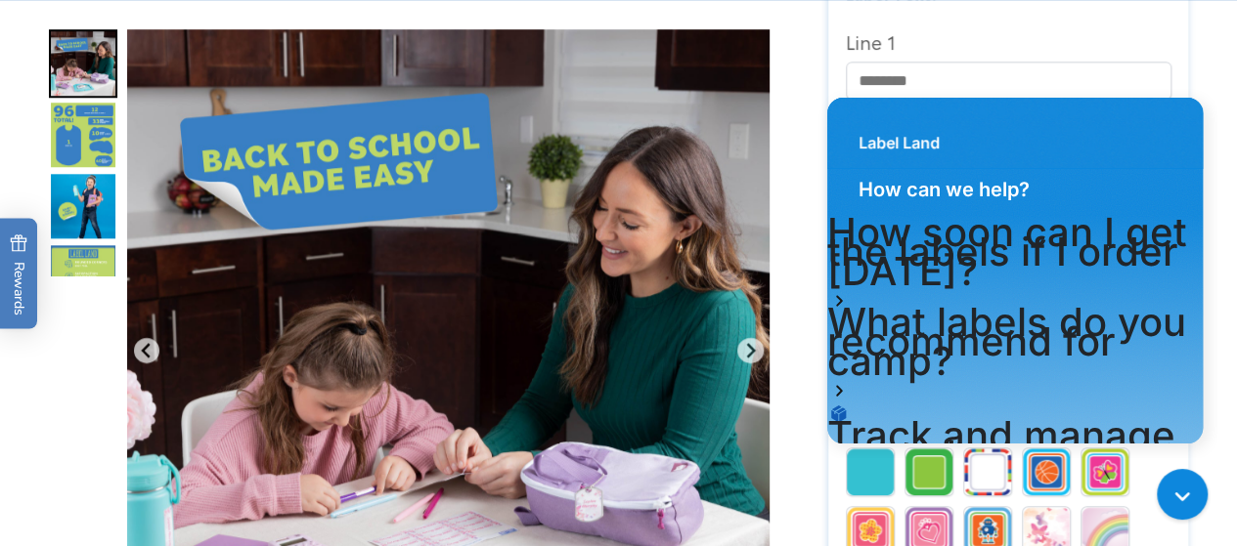
scroll to position [777, 0]
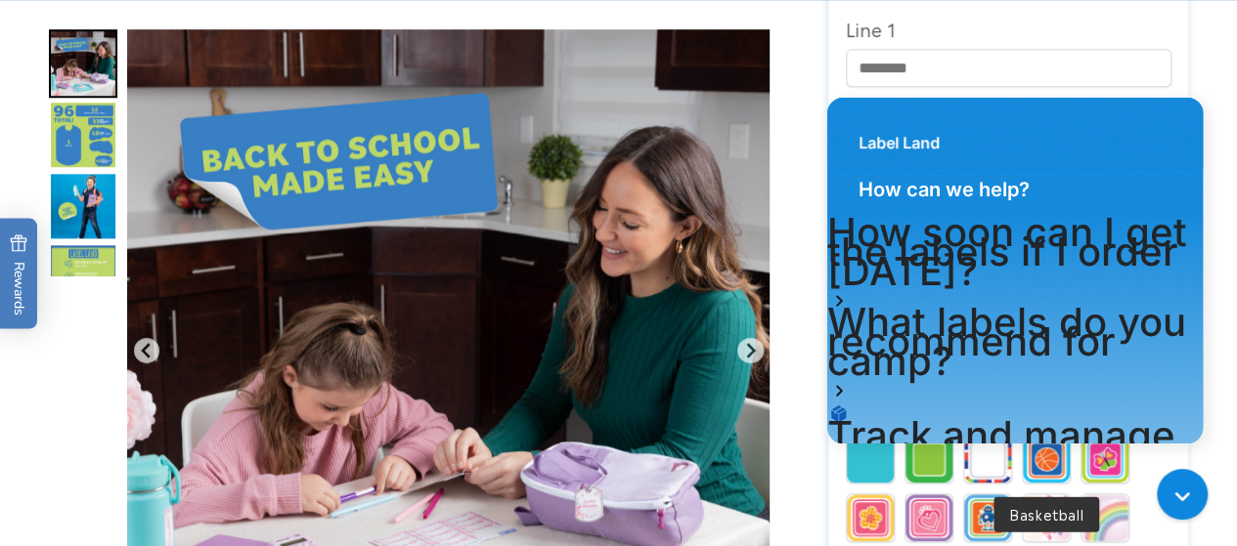
click at [1053, 469] on img at bounding box center [1045, 459] width 47 height 47
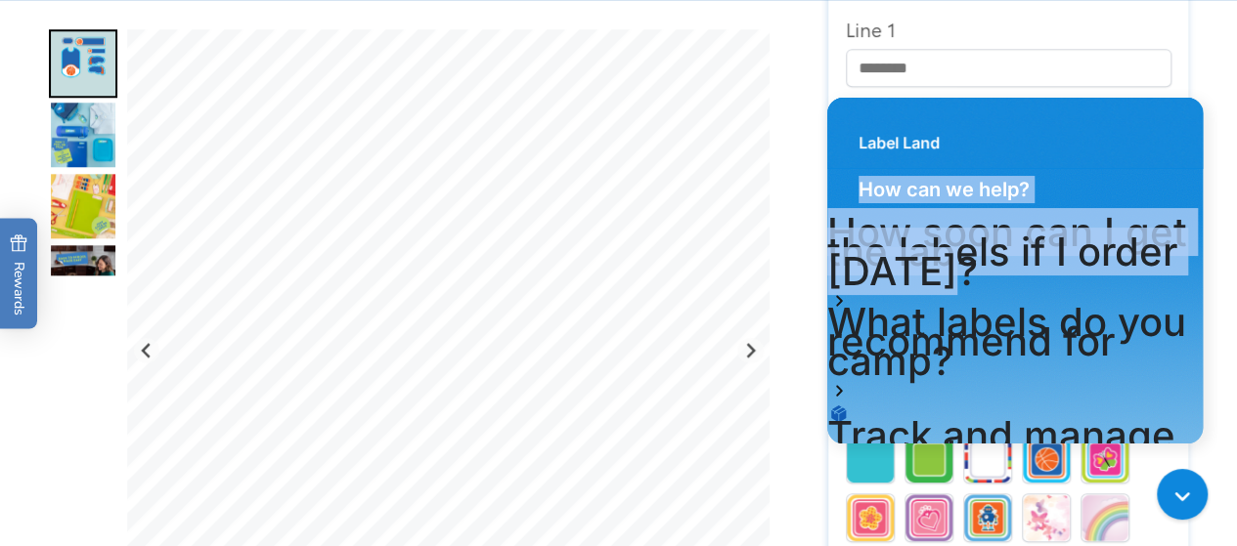
drag, startPoint x: 992, startPoint y: 112, endPoint x: 1020, endPoint y: 249, distance: 139.6
click at [965, 278] on div "Label Land How can we help? How soon can I get the labels if I order today? Wha…" at bounding box center [1014, 522] width 375 height 849
click at [1104, 171] on h2 "How can we help?" at bounding box center [1014, 195] width 375 height 55
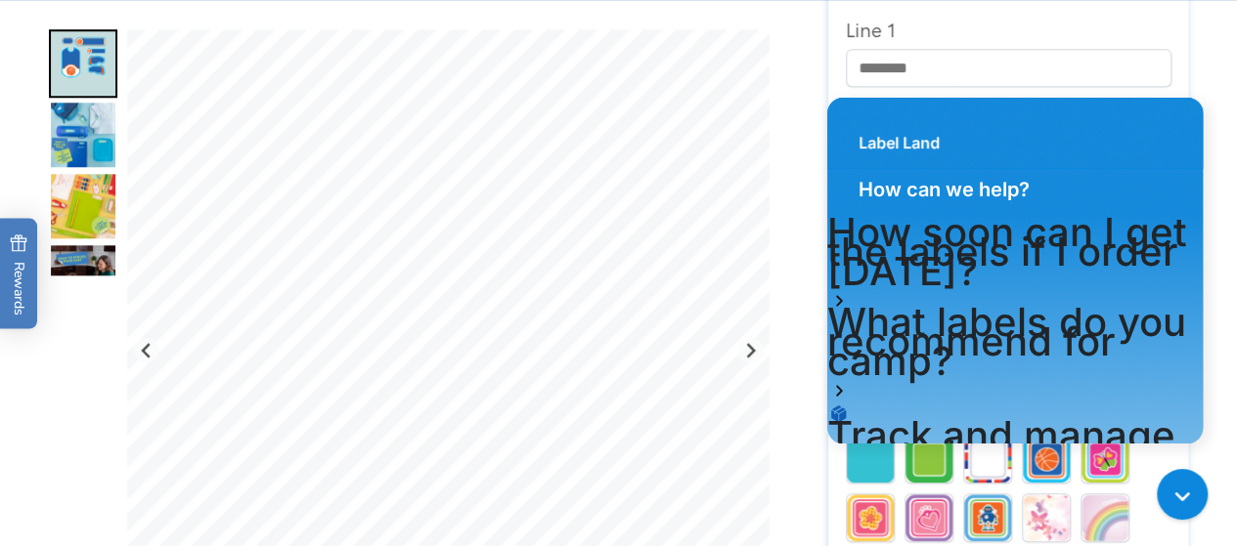
click at [947, 98] on div "Label Land" at bounding box center [1014, 133] width 375 height 70
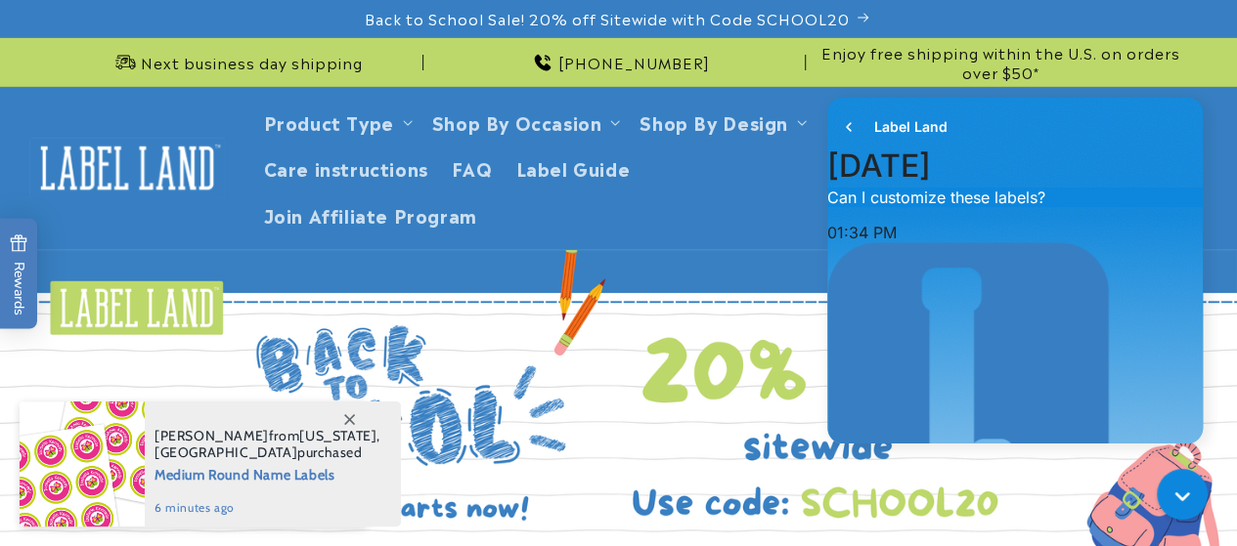
scroll to position [313, 0]
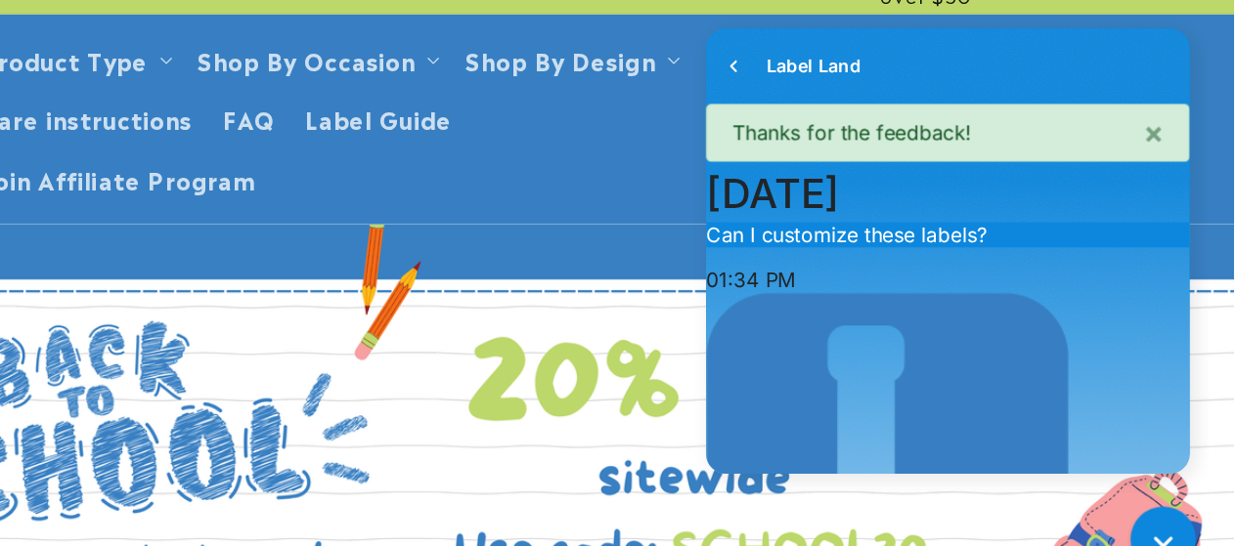
scroll to position [0, 0]
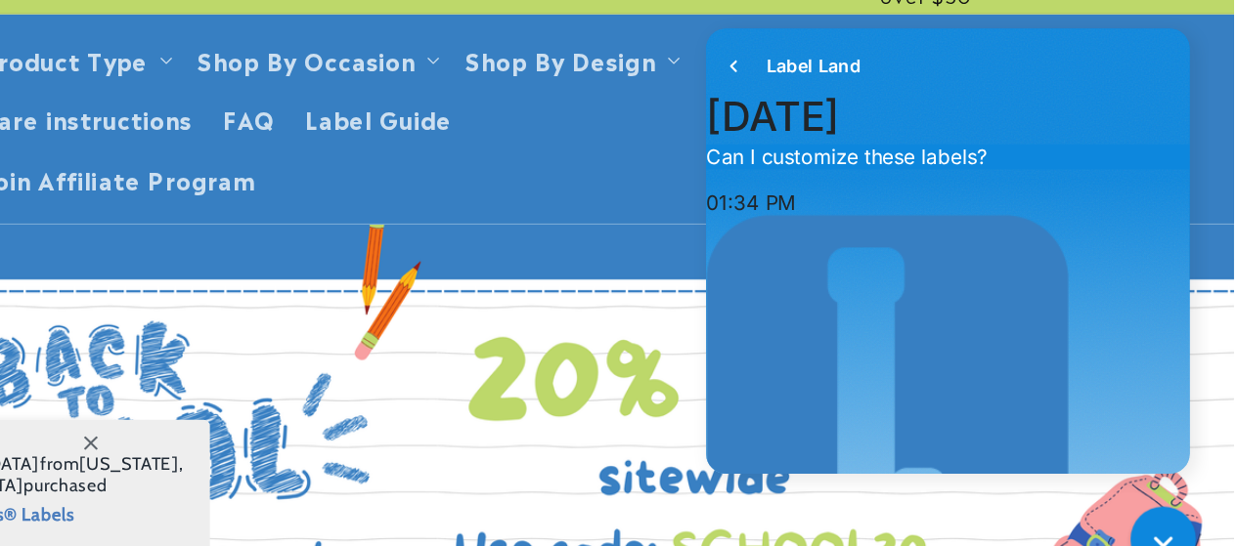
drag, startPoint x: 345, startPoint y: 104, endPoint x: 1227, endPoint y: 108, distance: 881.7
click at [1227, 108] on header "Product Type Product Type Clothing Labels Clothing Stamps Logo Decals Multi-Use…" at bounding box center [618, 168] width 1237 height 162
